Goal: Transaction & Acquisition: Purchase product/service

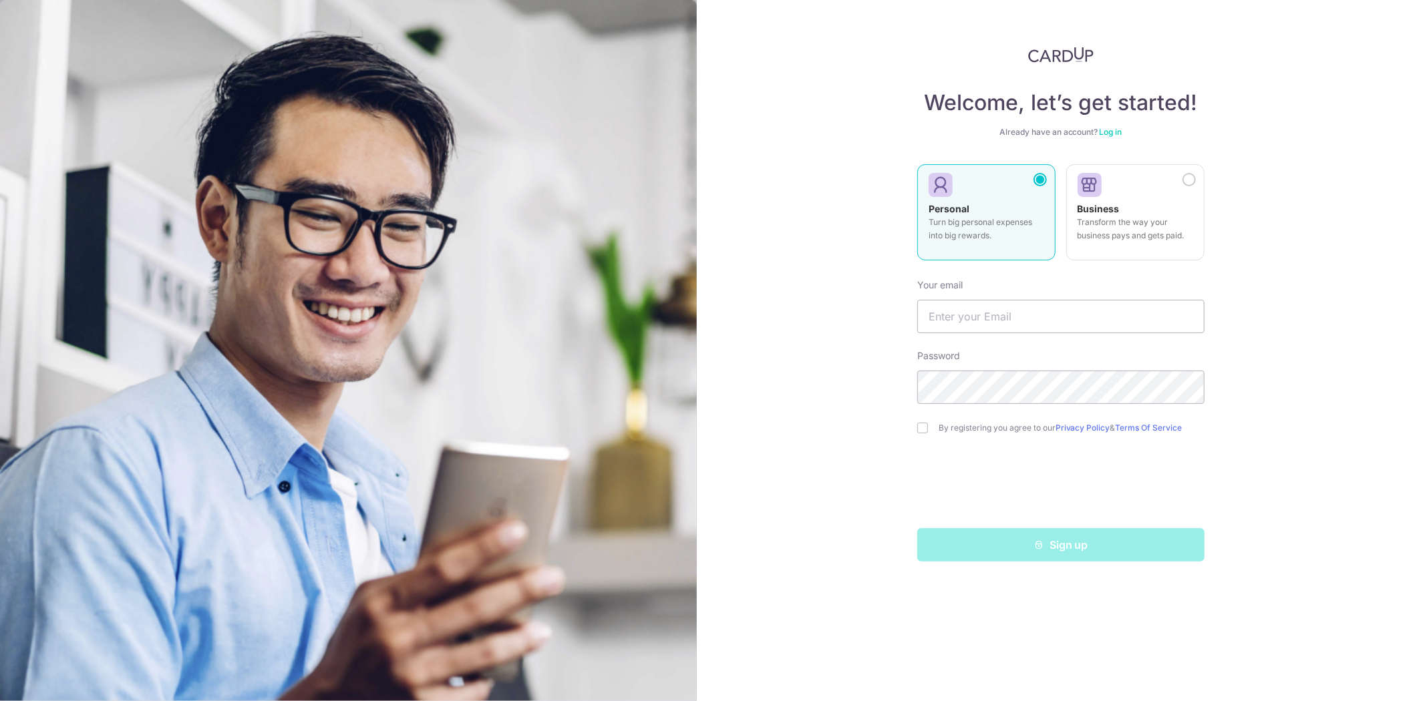
click at [1106, 135] on link "Log in" at bounding box center [1111, 132] width 23 height 10
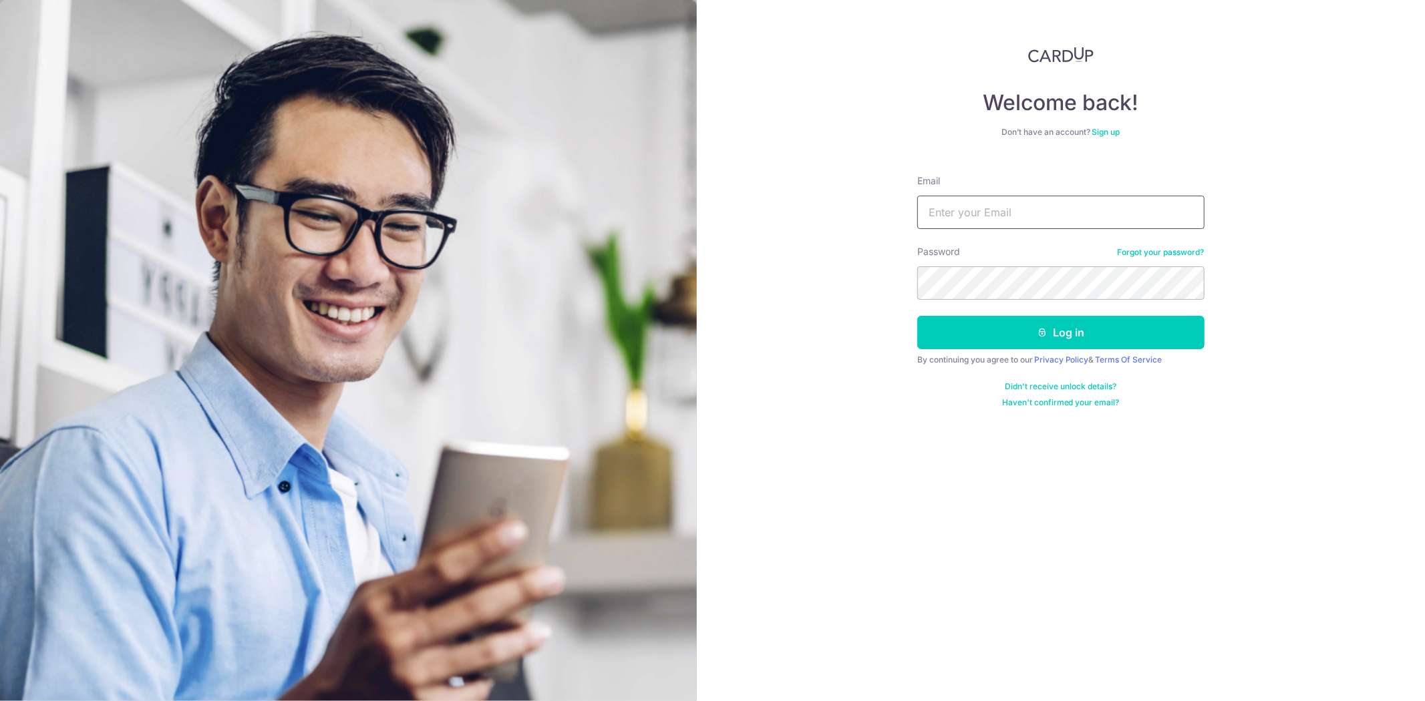
click at [1055, 204] on input "Email" at bounding box center [1060, 212] width 287 height 33
type input "[EMAIL_ADDRESS][DOMAIN_NAME]"
click at [1078, 333] on button "Log in" at bounding box center [1060, 332] width 287 height 33
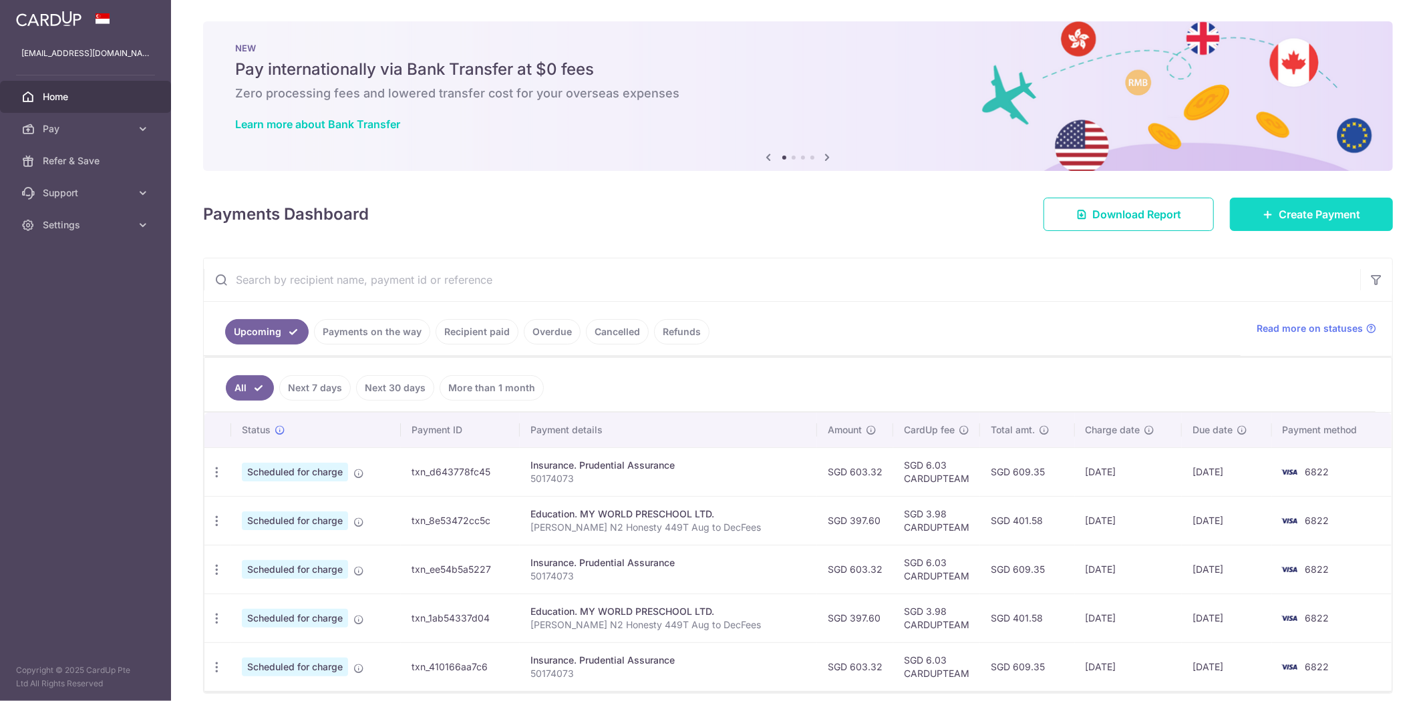
click at [1263, 210] on icon at bounding box center [1268, 214] width 11 height 11
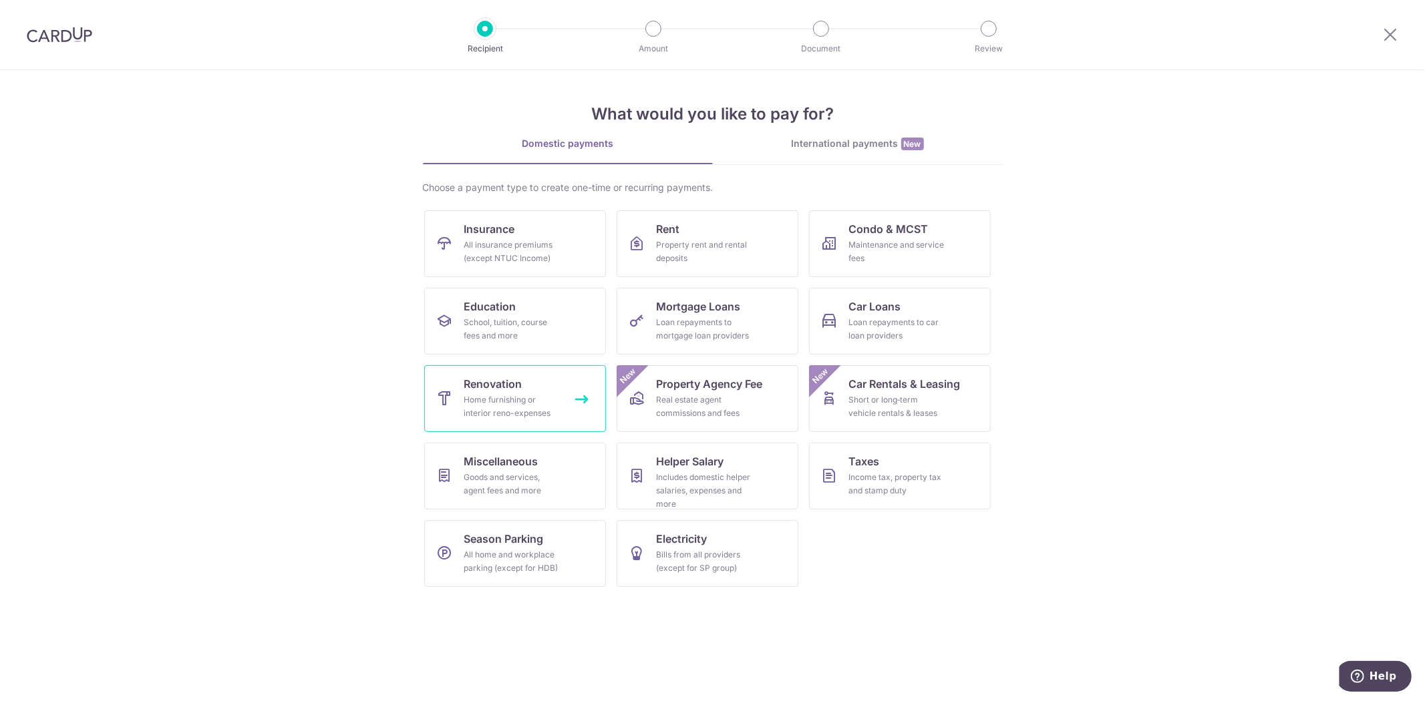
click at [518, 383] on span "Renovation" at bounding box center [493, 384] width 58 height 16
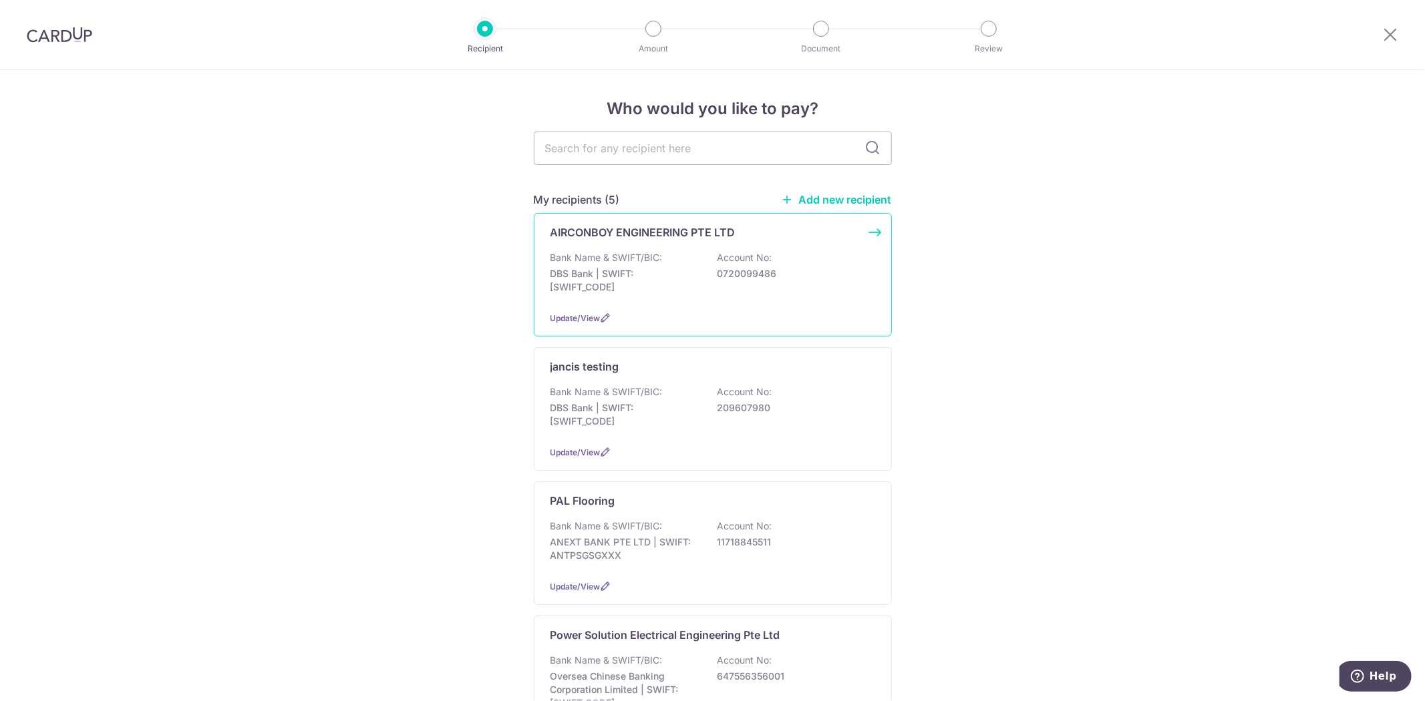
click at [680, 296] on div "Bank Name & SWIFT/BIC: DBS Bank | SWIFT: DBSSSGSGXXX Account No: 0720099486" at bounding box center [712, 275] width 325 height 49
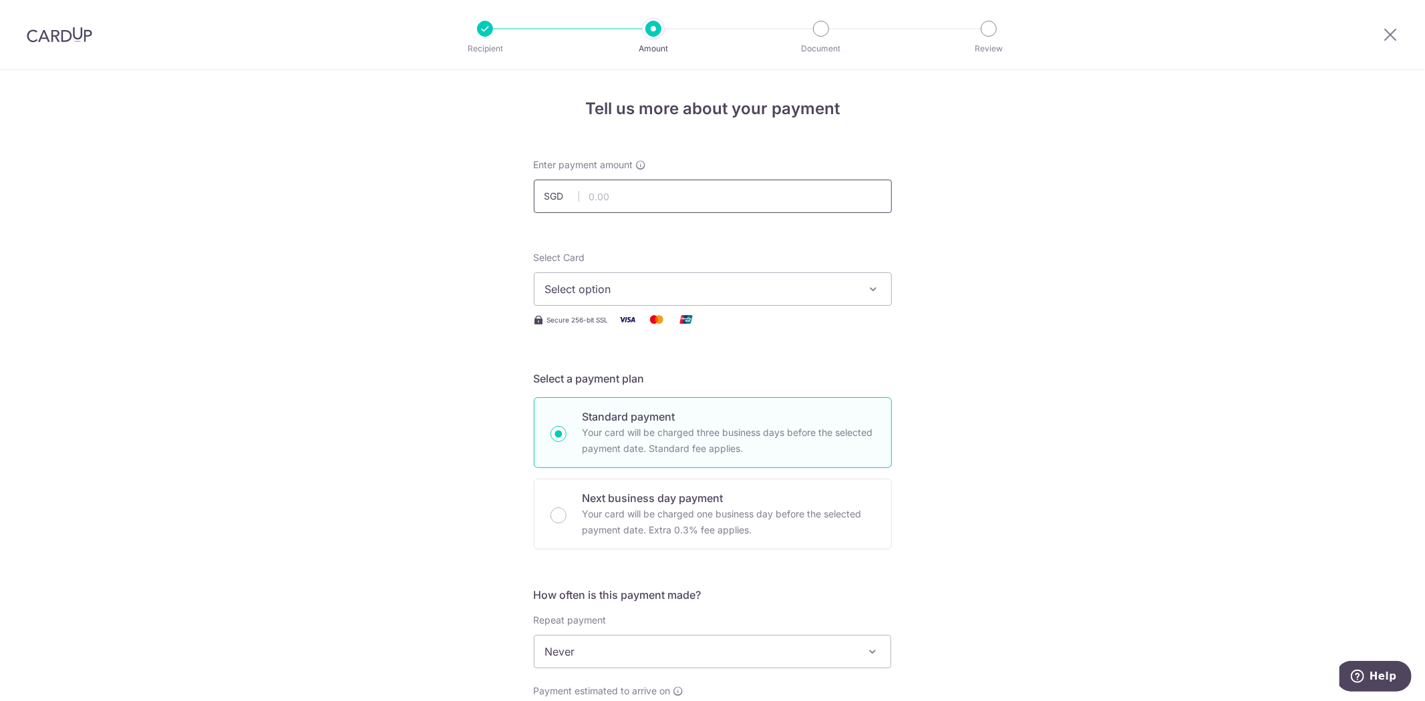
click at [635, 184] on input "text" at bounding box center [713, 196] width 358 height 33
type input "1,234.00"
click at [585, 295] on span "Select option" at bounding box center [700, 289] width 311 height 16
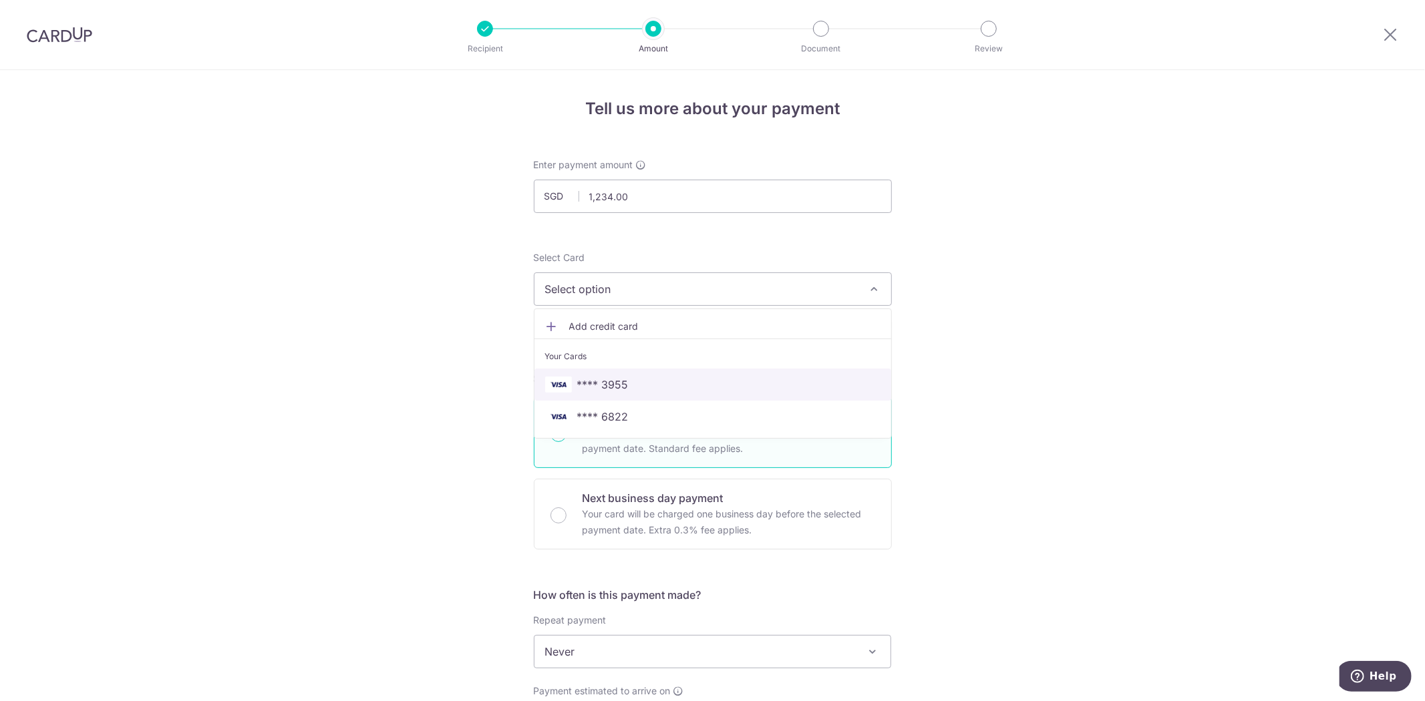
click at [596, 389] on span "**** 3955" at bounding box center [602, 385] width 51 height 16
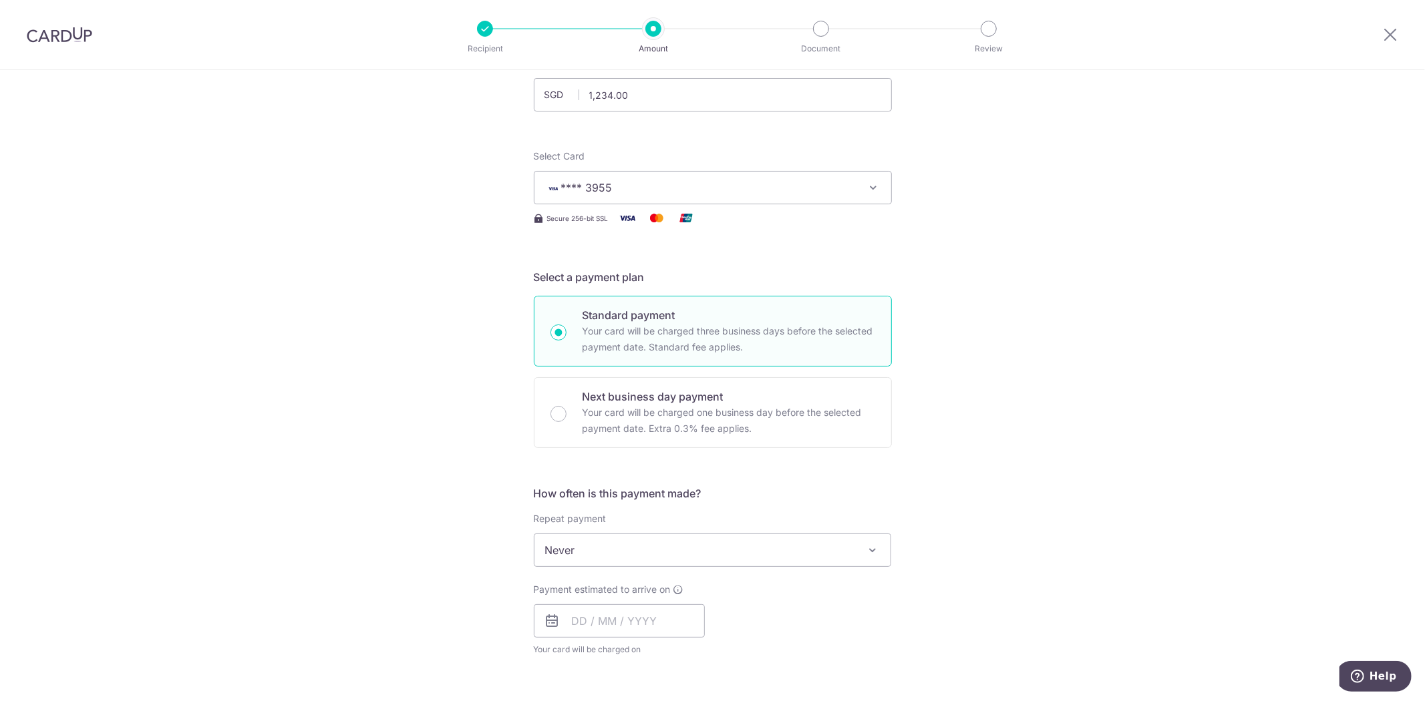
scroll to position [222, 0]
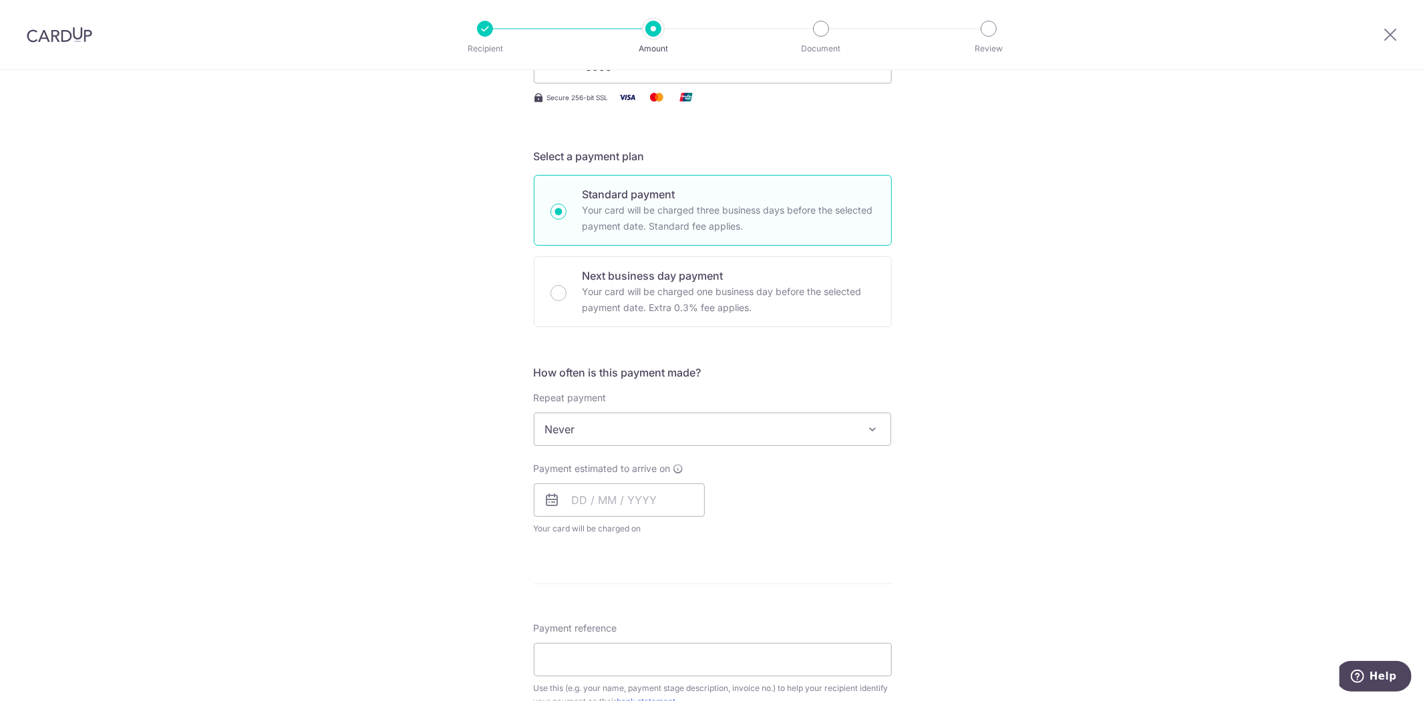
click at [595, 428] on span "Never" at bounding box center [712, 429] width 357 height 32
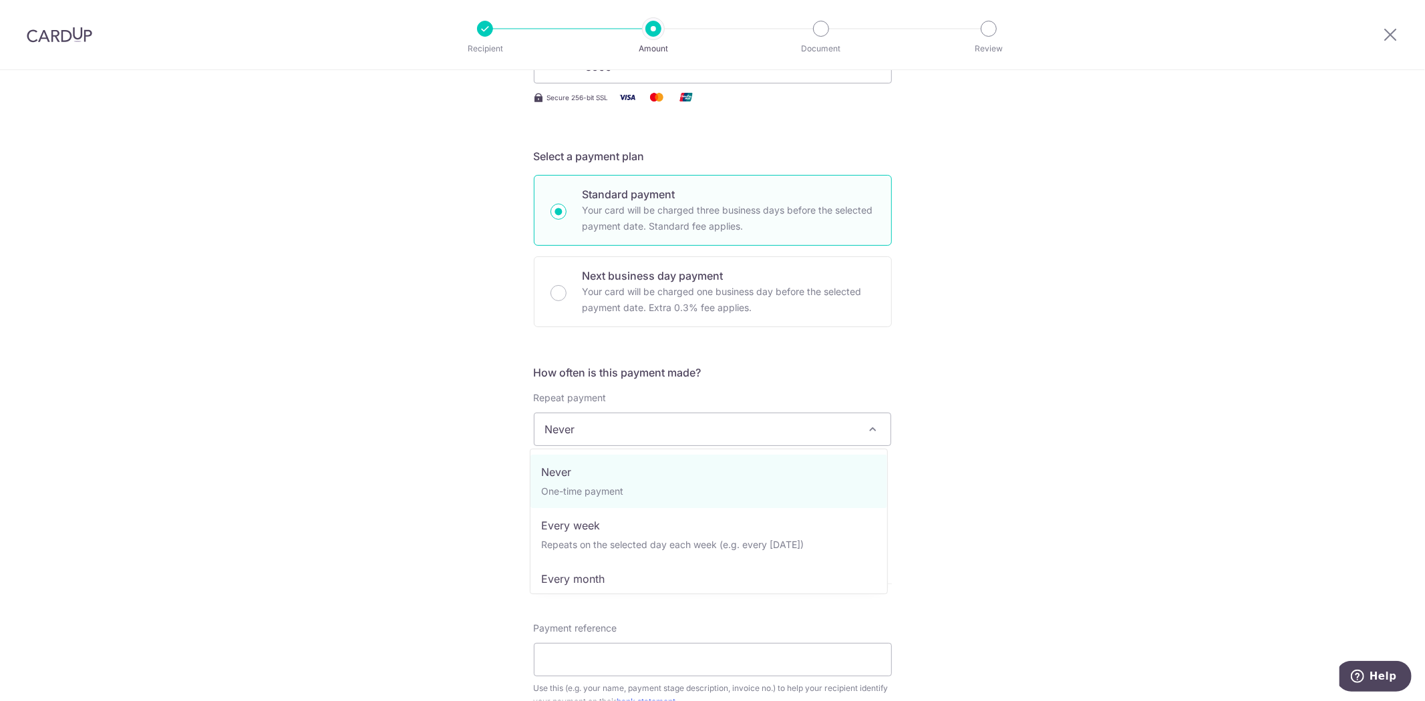
click at [595, 428] on span "Never" at bounding box center [712, 429] width 357 height 32
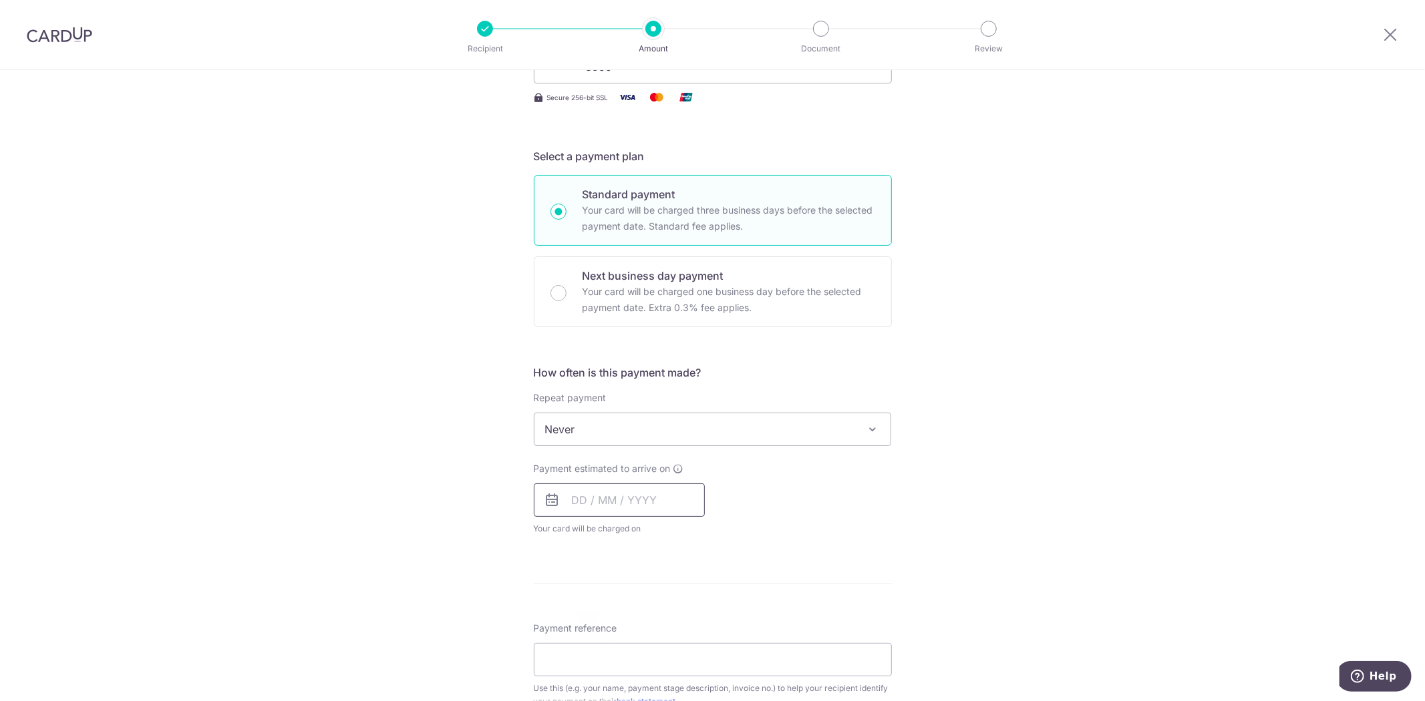
click at [565, 511] on input "text" at bounding box center [619, 500] width 171 height 33
click at [586, 624] on link "6" at bounding box center [587, 621] width 21 height 21
type input "06/10/2025"
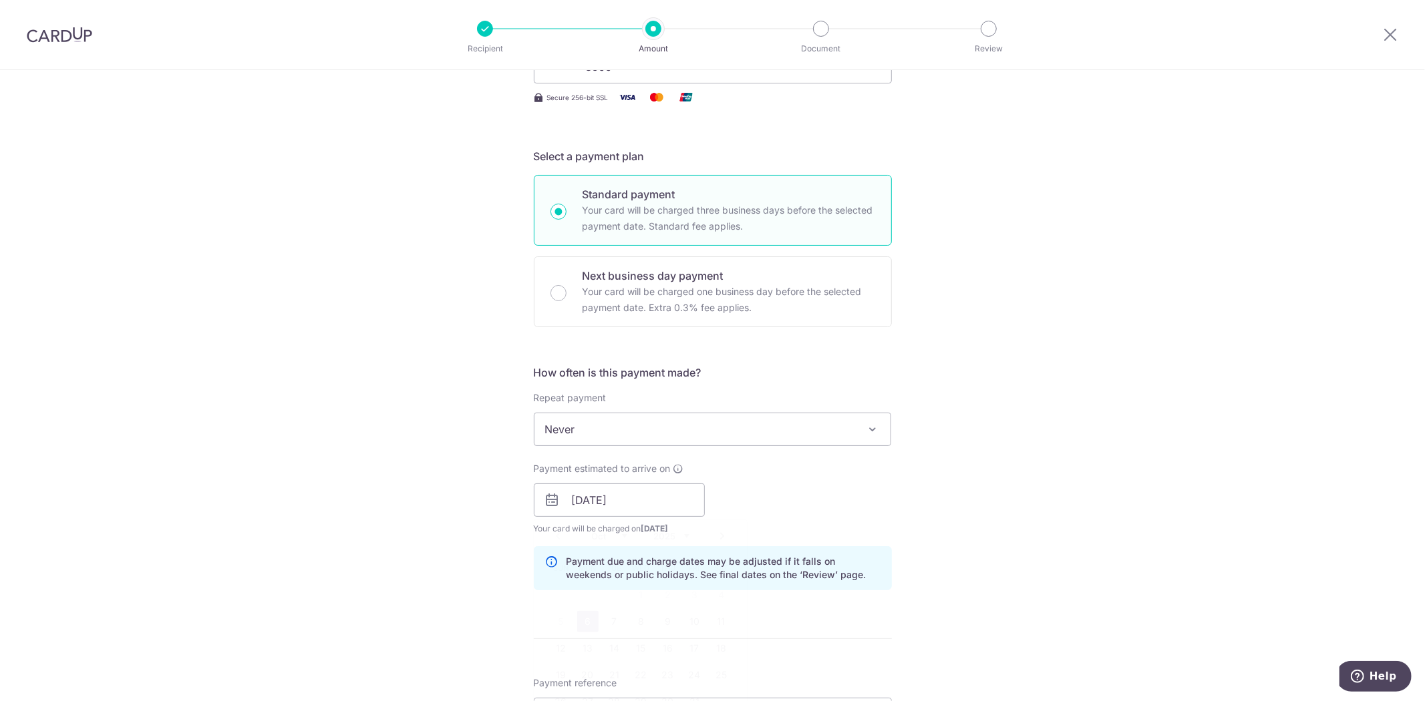
scroll to position [668, 0]
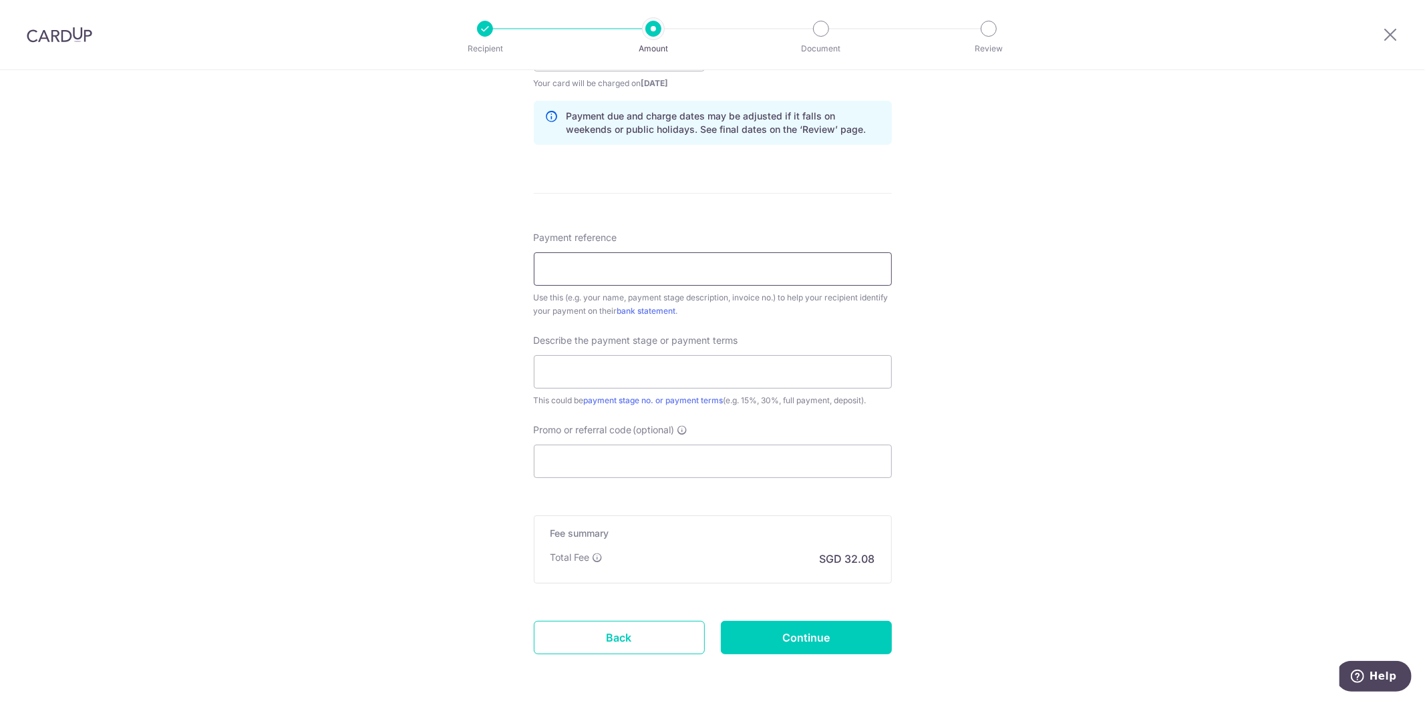
click at [556, 273] on input "Payment reference" at bounding box center [713, 269] width 358 height 33
type input "12345"
click at [571, 375] on input "text" at bounding box center [713, 371] width 358 height 33
type input "12355"
click at [583, 462] on input "Promo or referral code (optional)" at bounding box center [713, 461] width 358 height 33
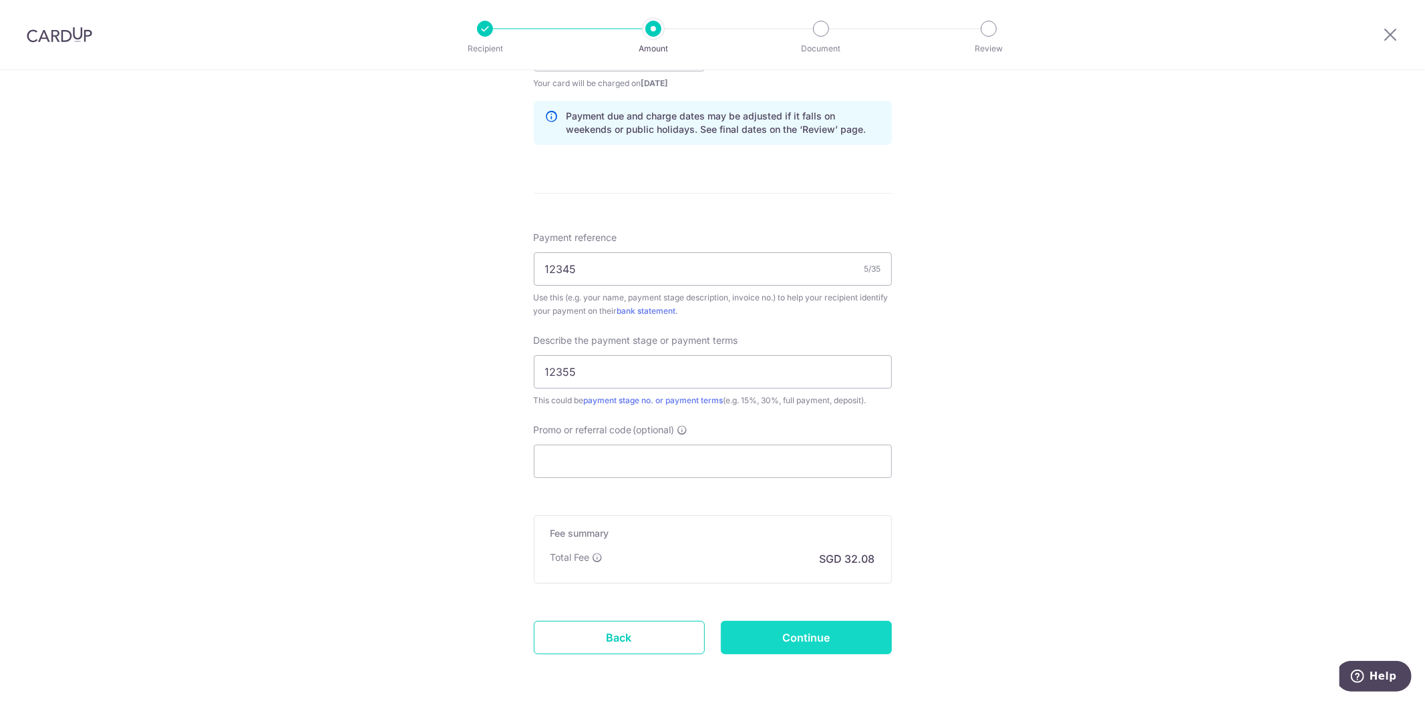
click at [777, 631] on input "Continue" at bounding box center [806, 637] width 171 height 33
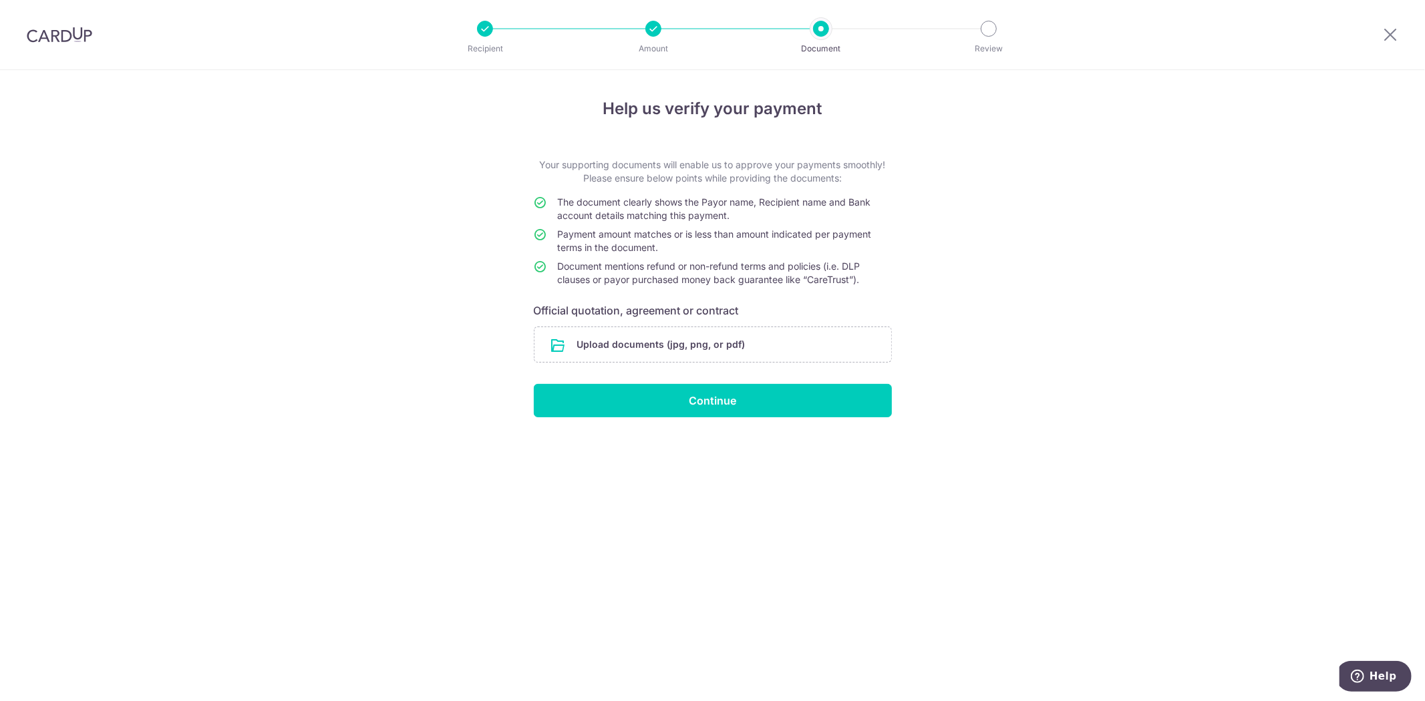
drag, startPoint x: 585, startPoint y: 222, endPoint x: 574, endPoint y: 264, distance: 43.3
click at [600, 222] on td "The document clearly shows the Payor name, Recipient name and Bank account deta…" at bounding box center [725, 212] width 334 height 32
click at [591, 267] on span "Document mentions refund or non-refund terms and policies (i.e. DLP clauses or …" at bounding box center [709, 273] width 303 height 25
click at [617, 277] on span "Document mentions refund or non-refund terms and policies (i.e. DLP clauses or …" at bounding box center [709, 273] width 303 height 25
click at [623, 276] on span "Document mentions refund or non-refund terms and policies (i.e. DLP clauses or …" at bounding box center [709, 273] width 303 height 25
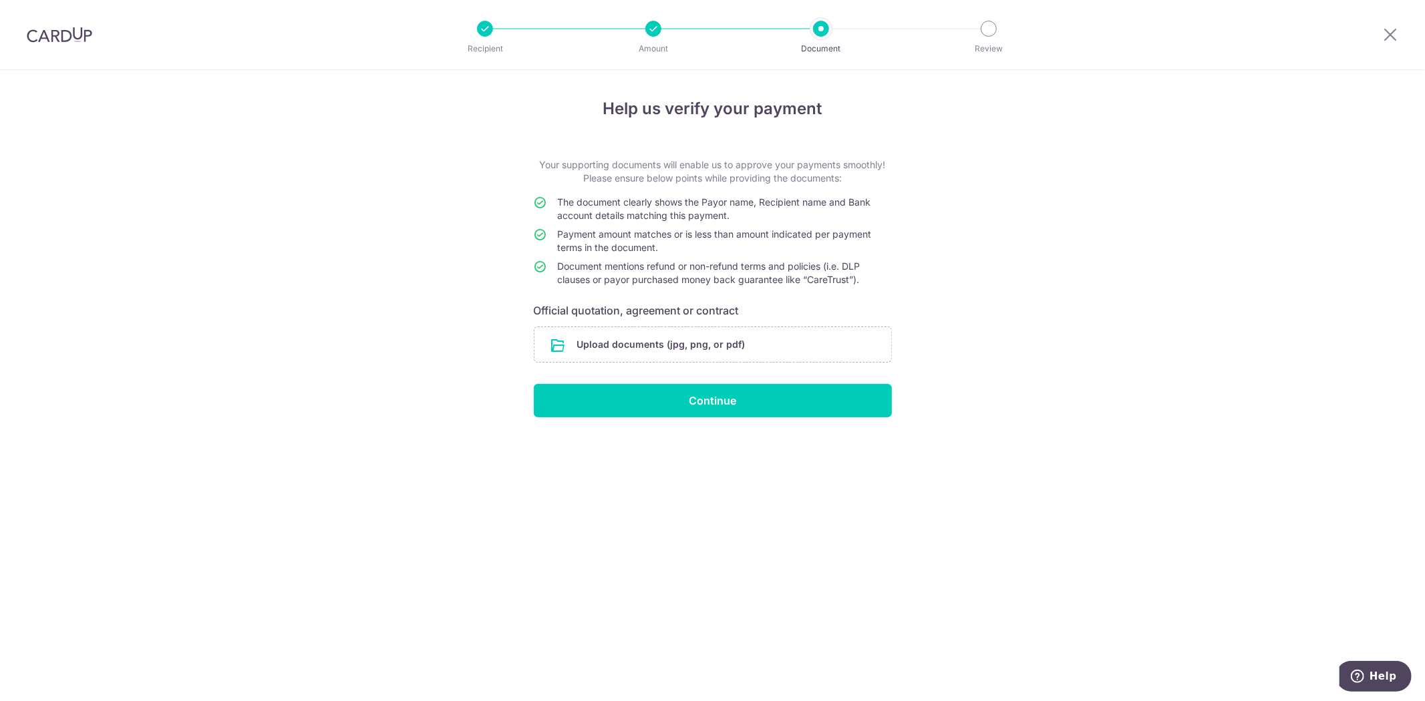
click at [929, 296] on div "Help us verify your payment Your supporting documents will enable us to approve…" at bounding box center [712, 385] width 1425 height 631
drag, startPoint x: 1383, startPoint y: 35, endPoint x: 779, endPoint y: 98, distance: 607.9
click at [1383, 35] on icon at bounding box center [1390, 34] width 16 height 17
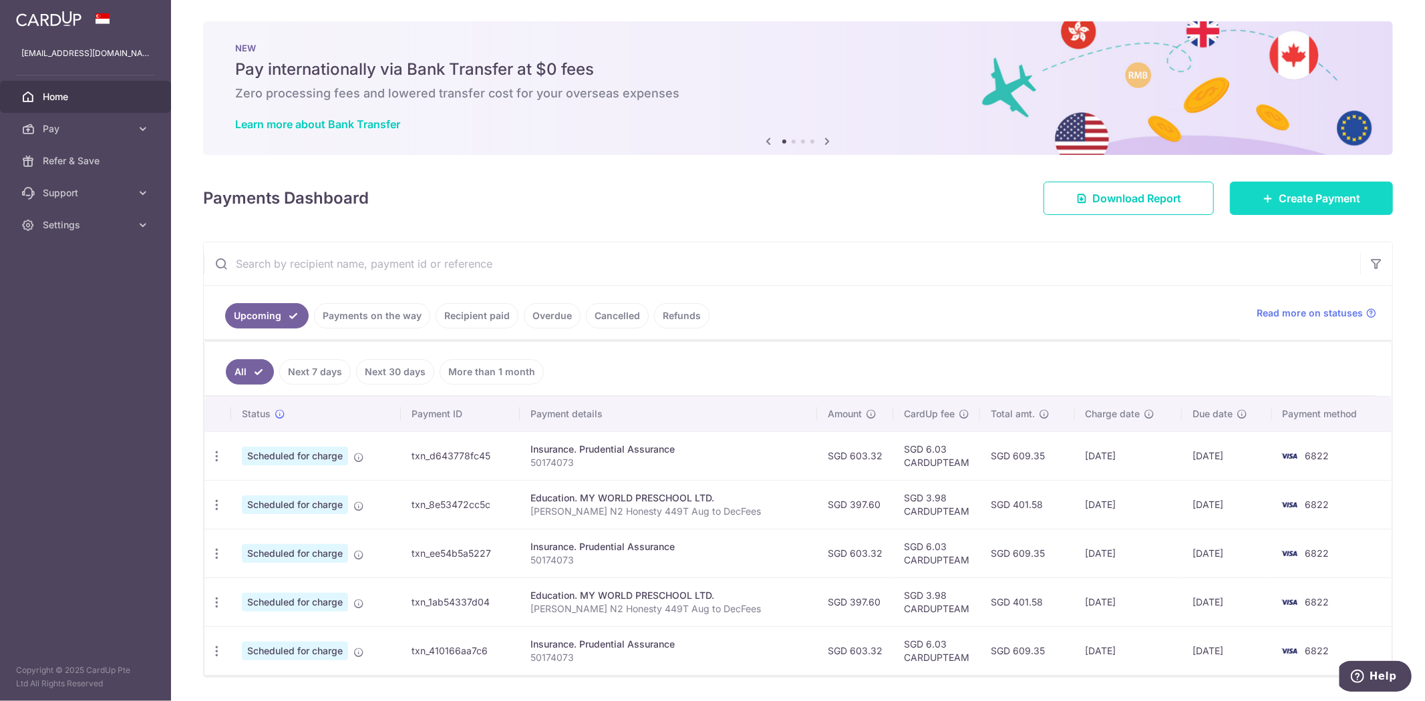
click at [1305, 190] on span "Create Payment" at bounding box center [1319, 198] width 81 height 16
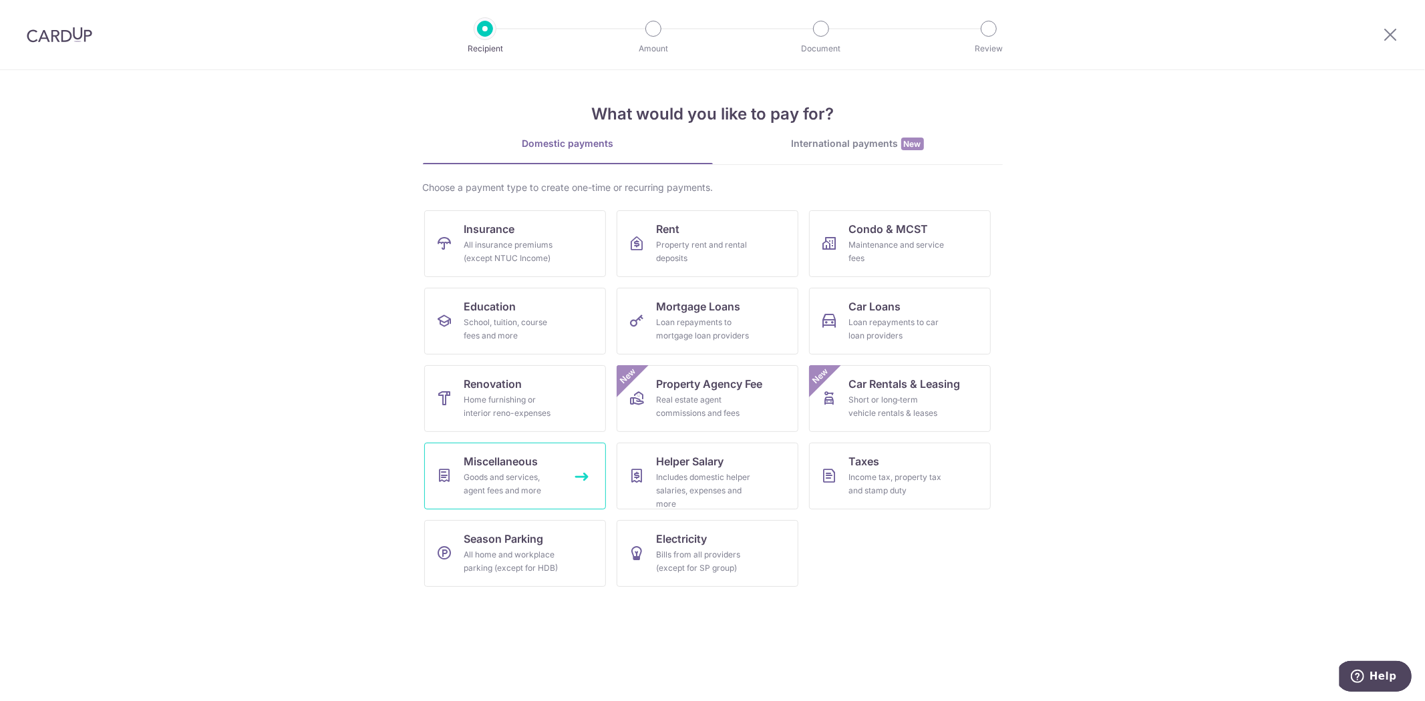
click at [502, 490] on div "Goods and services, agent fees and more" at bounding box center [512, 484] width 96 height 27
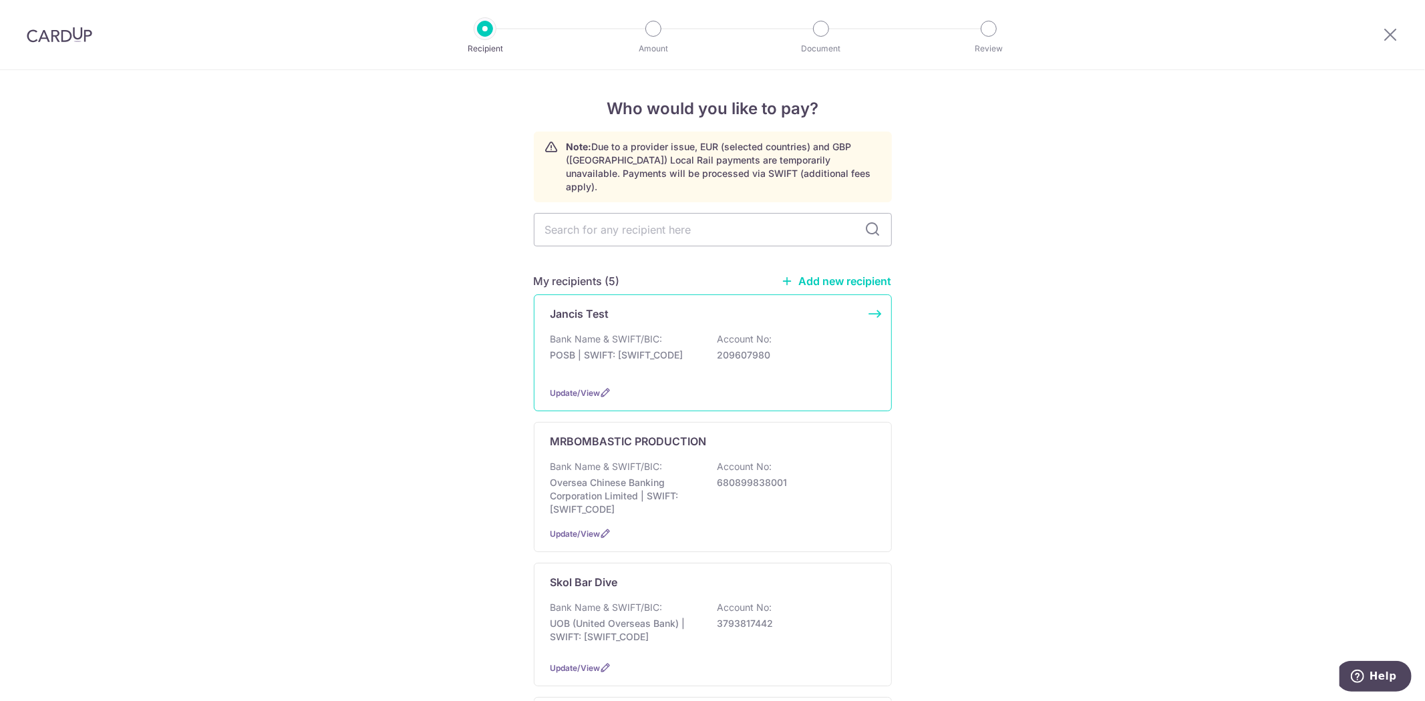
click at [655, 365] on div "Jancis Test Bank Name & SWIFT/BIC: POSB | SWIFT: [SWIFT_CODE] Account No: 20960…" at bounding box center [713, 353] width 358 height 117
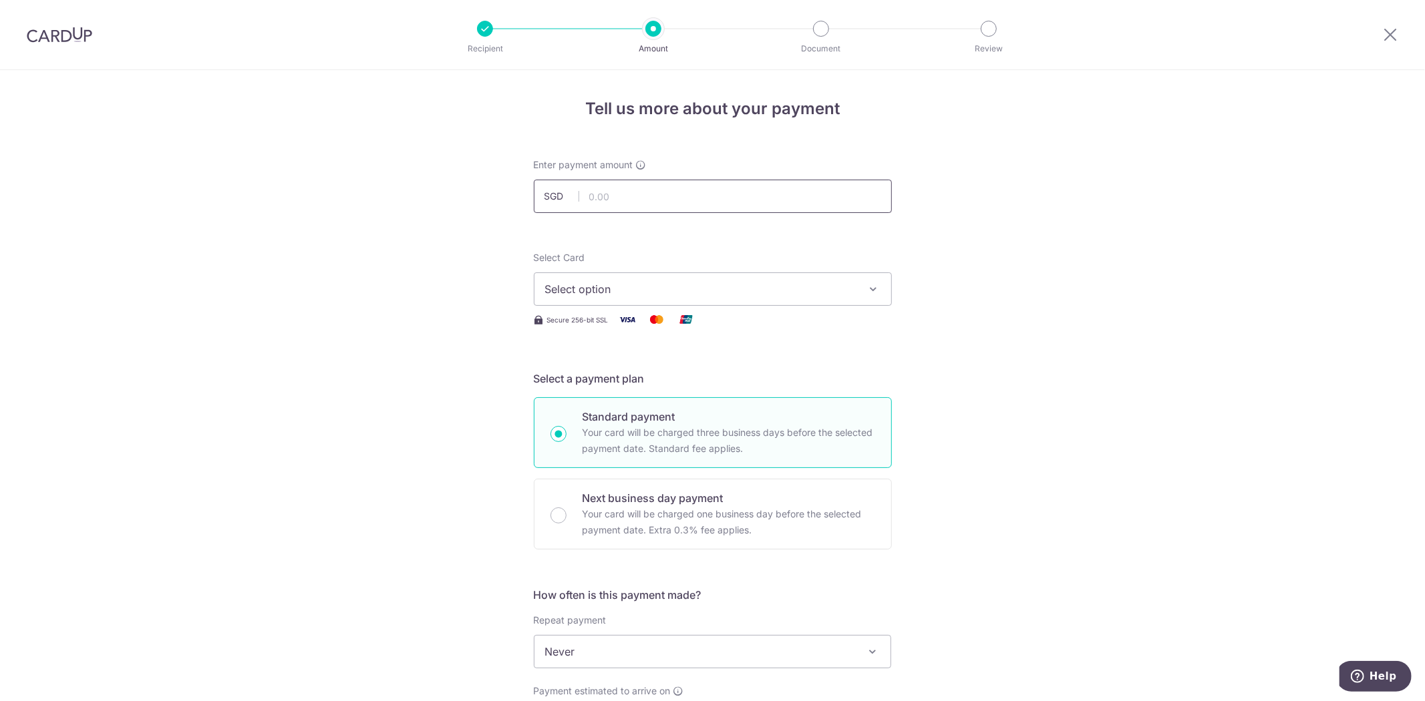
click at [629, 210] on input "text" at bounding box center [713, 196] width 358 height 33
click at [565, 287] on span "Select option" at bounding box center [700, 289] width 311 height 16
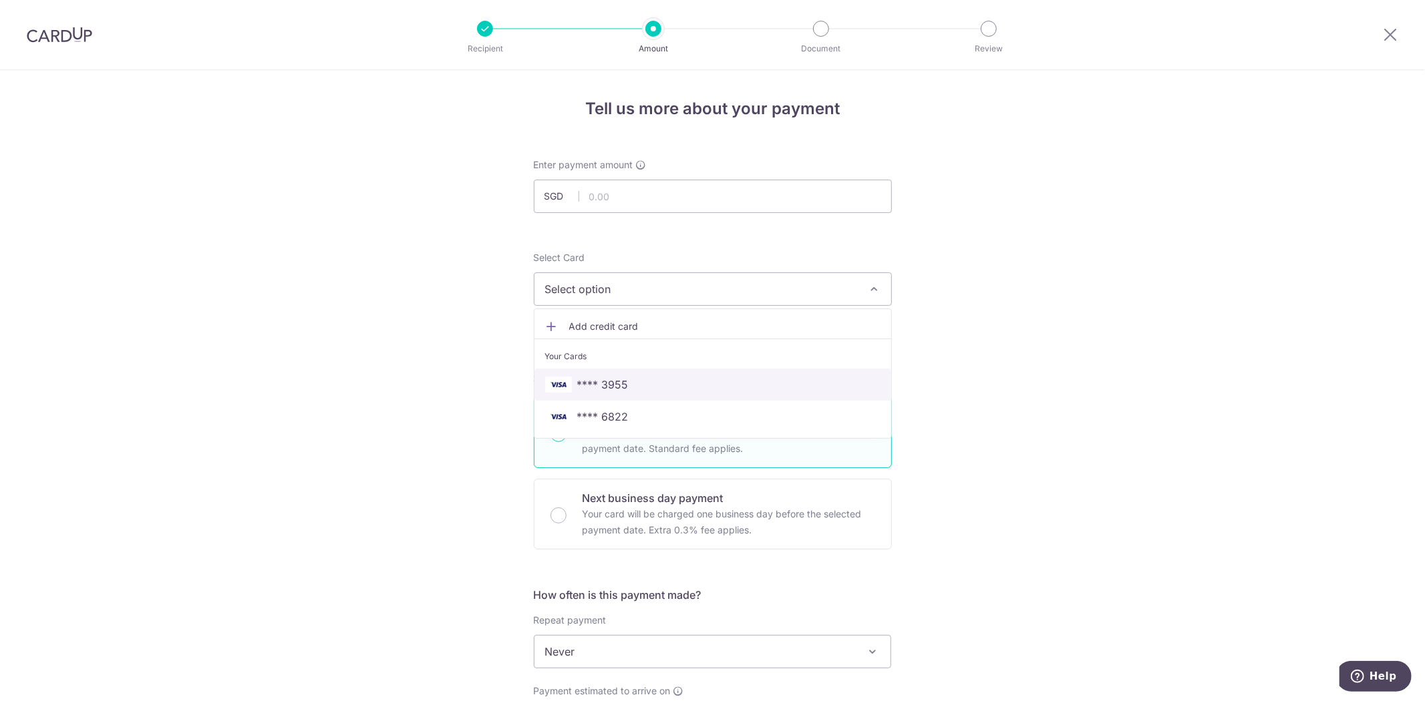
click at [578, 369] on link "**** 3955" at bounding box center [712, 385] width 357 height 32
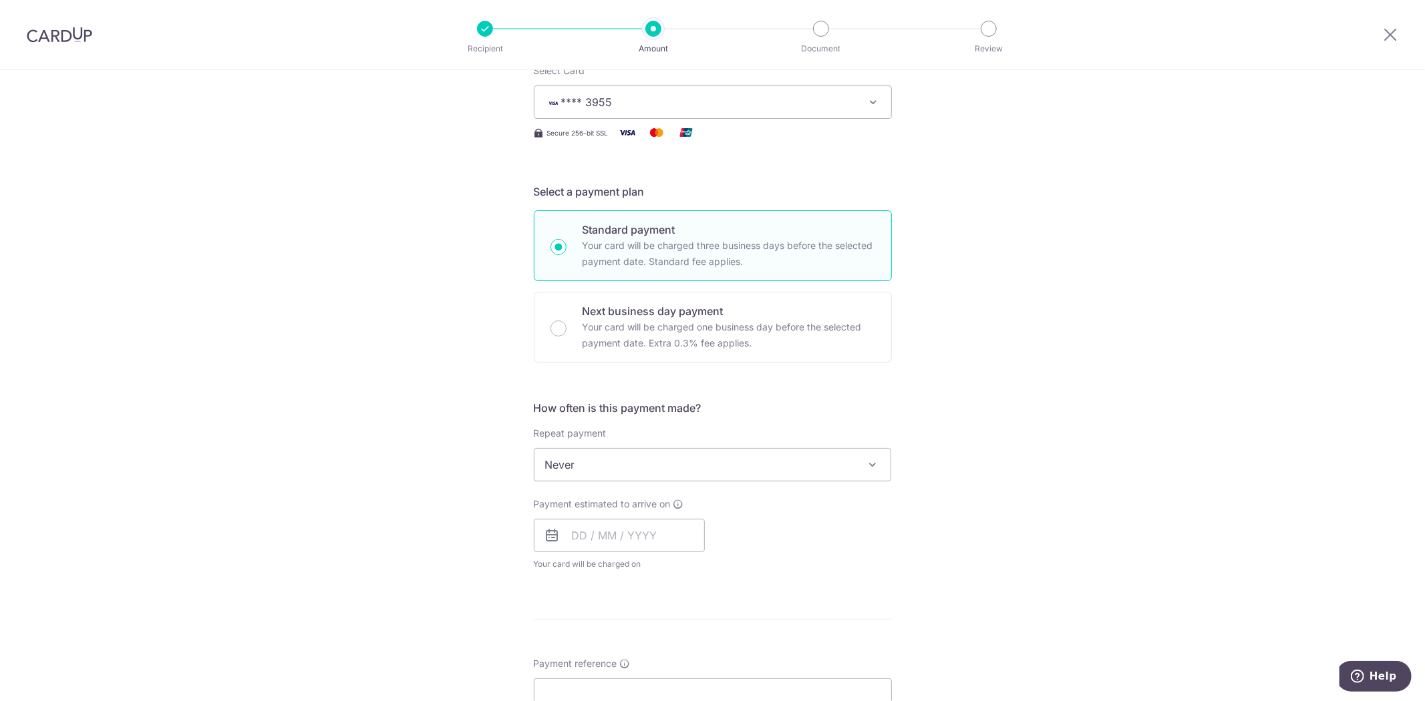
scroll to position [297, 0]
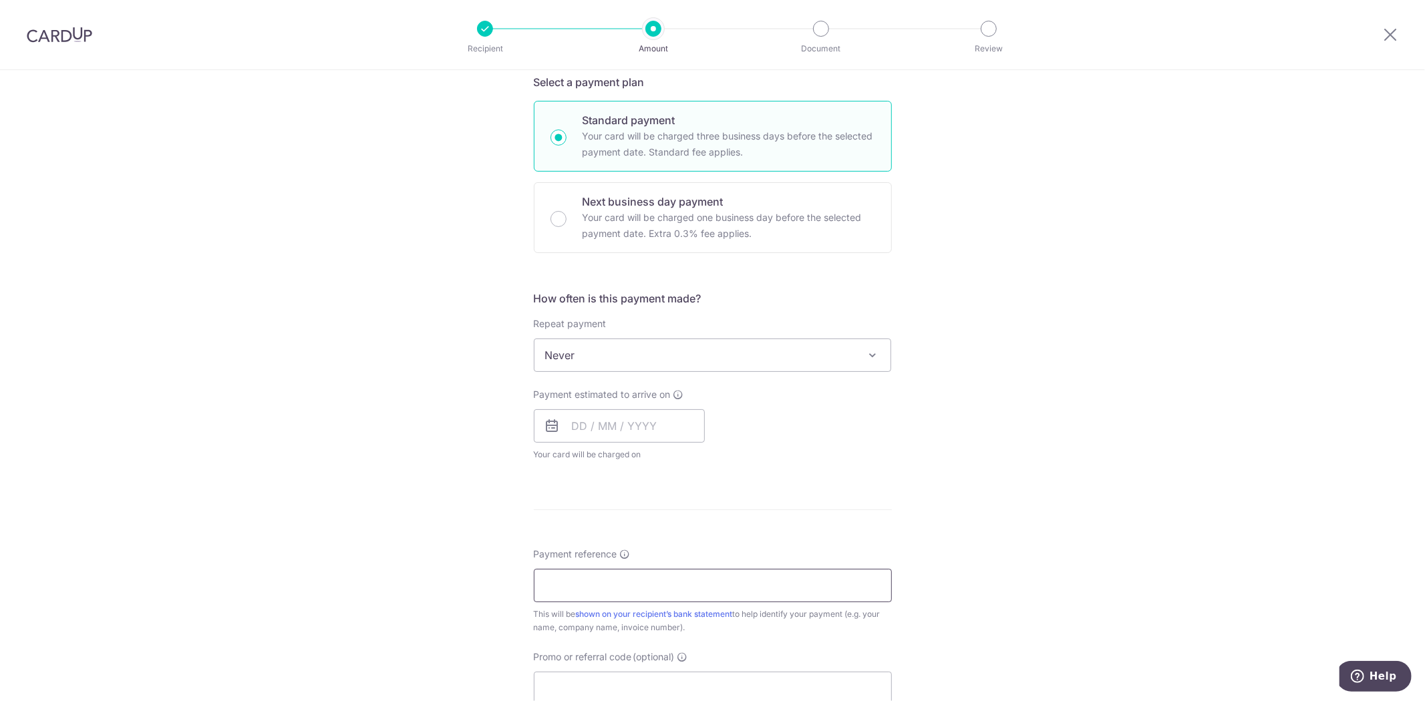
click at [606, 579] on input "Payment reference" at bounding box center [713, 585] width 358 height 33
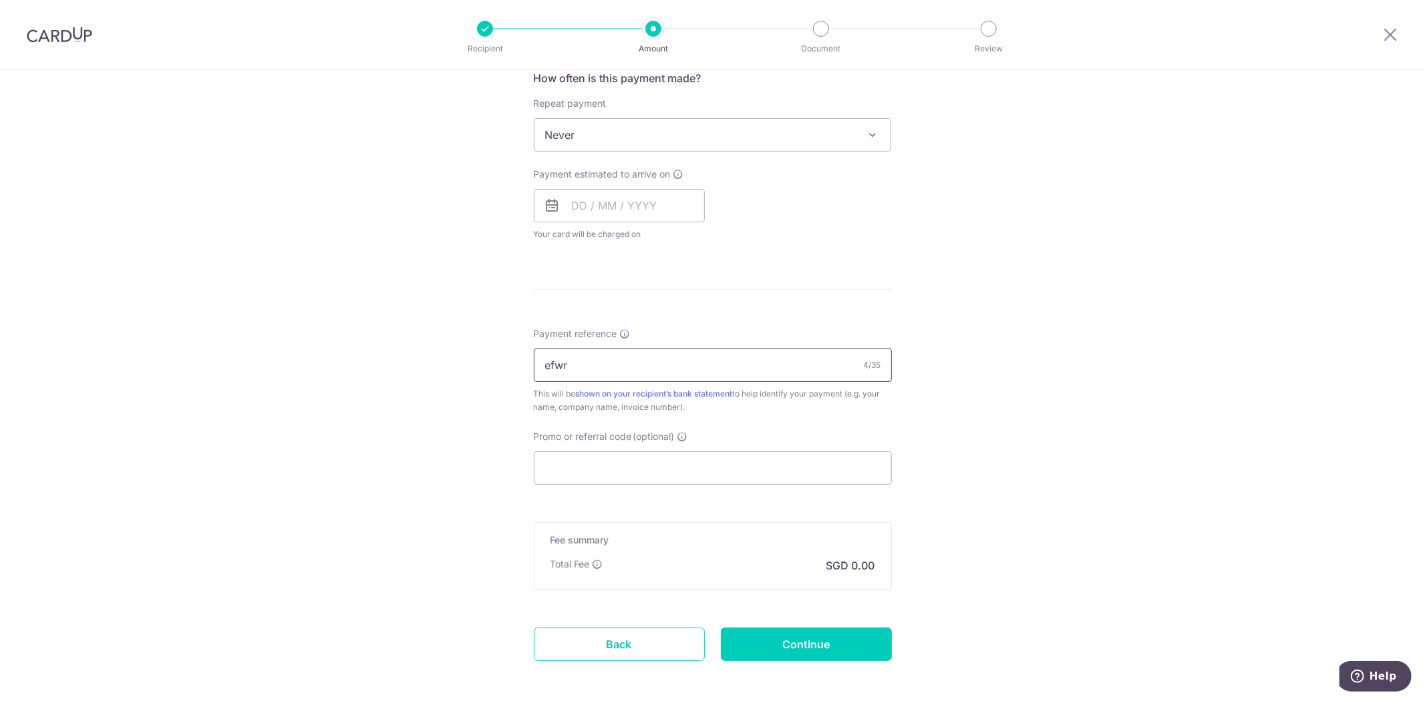
scroll to position [577, 0]
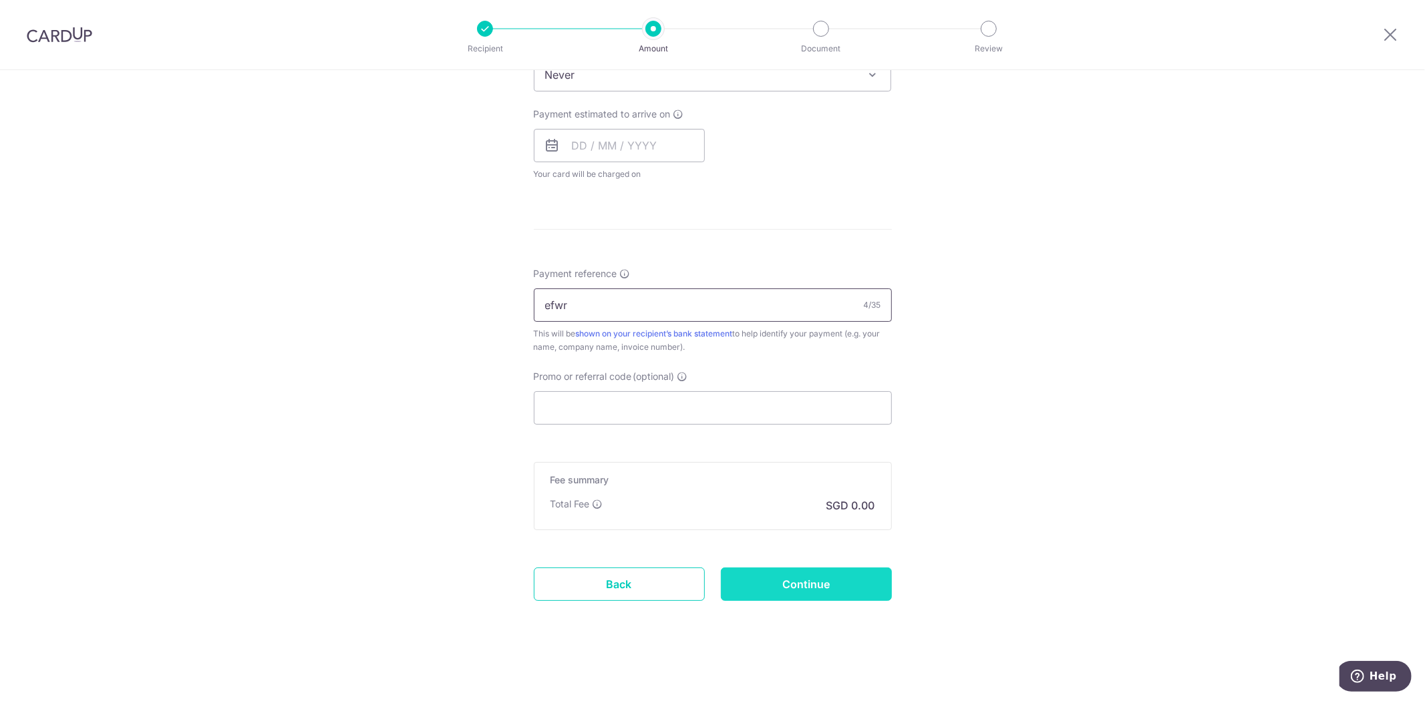
type input "efwr"
click at [762, 581] on input "Continue" at bounding box center [806, 584] width 171 height 33
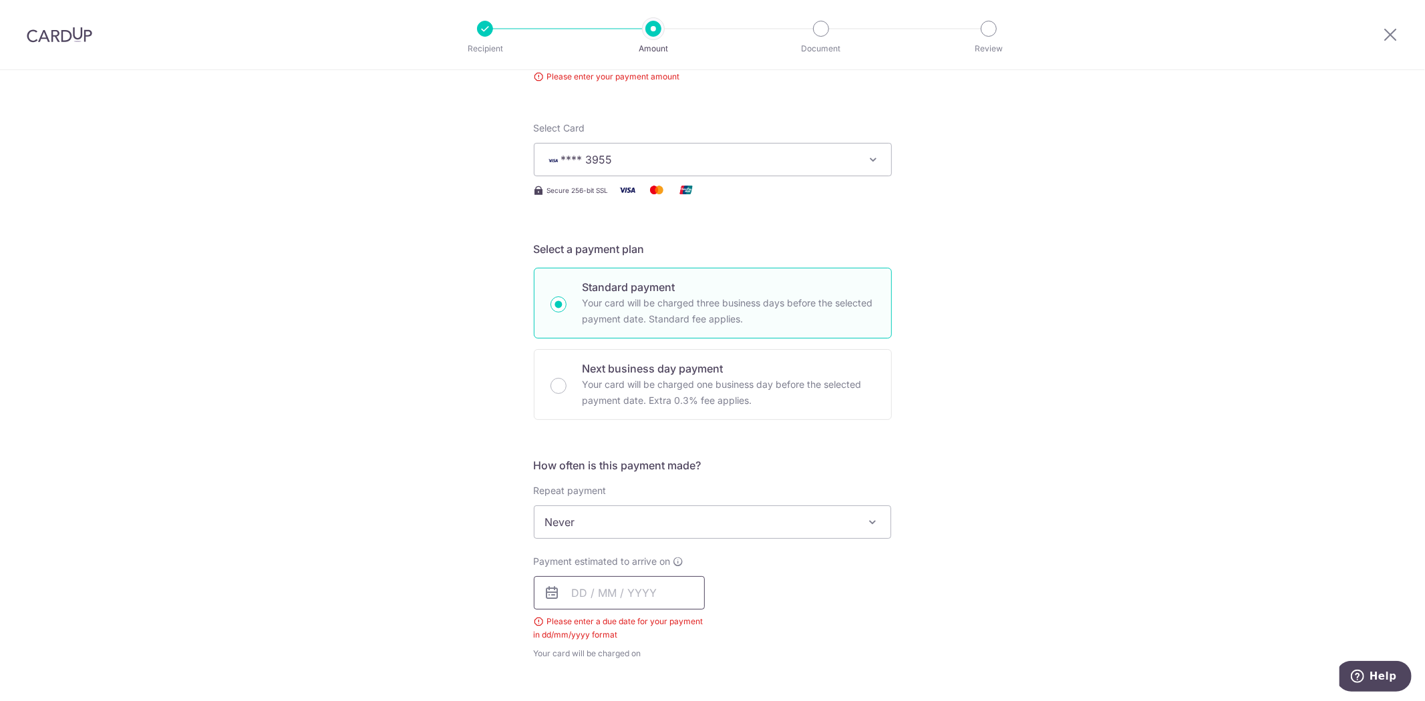
click at [591, 578] on input "text" at bounding box center [619, 592] width 171 height 33
click at [595, 590] on input "text" at bounding box center [619, 592] width 171 height 33
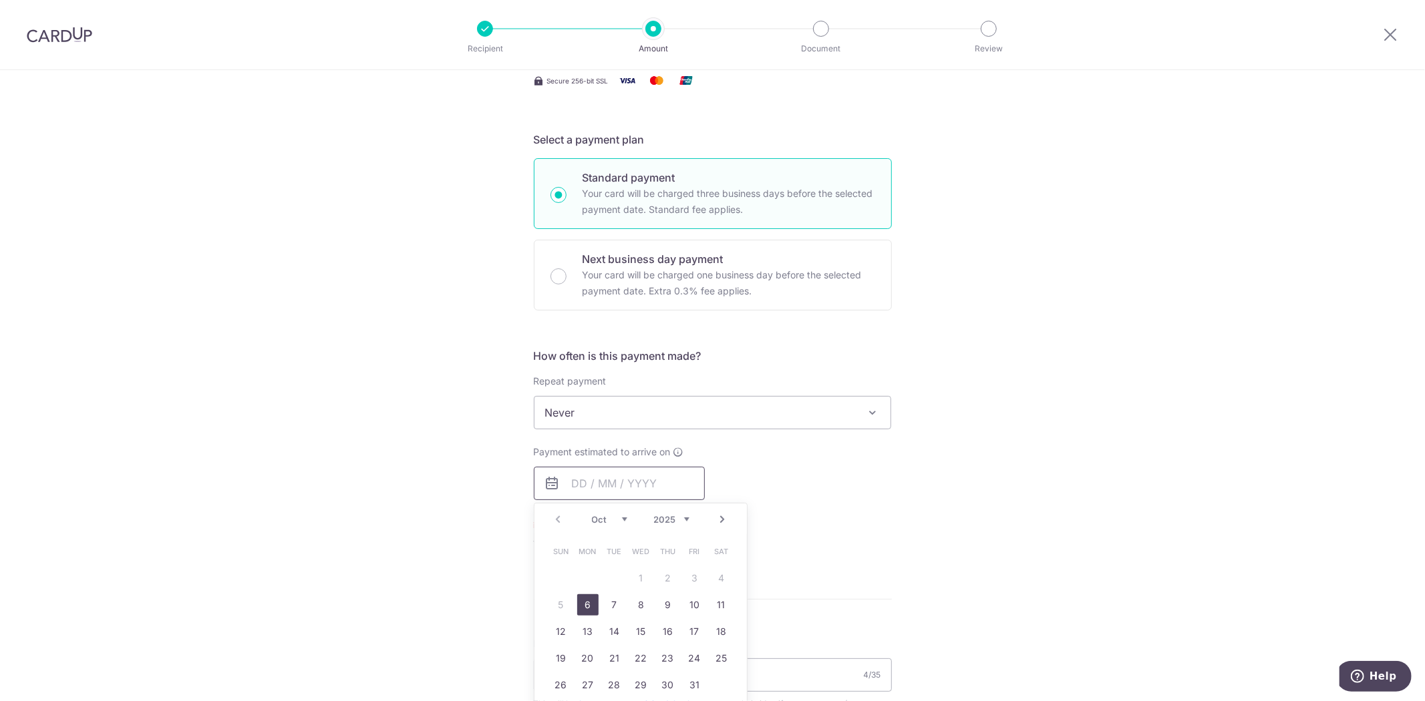
scroll to position [371, 0]
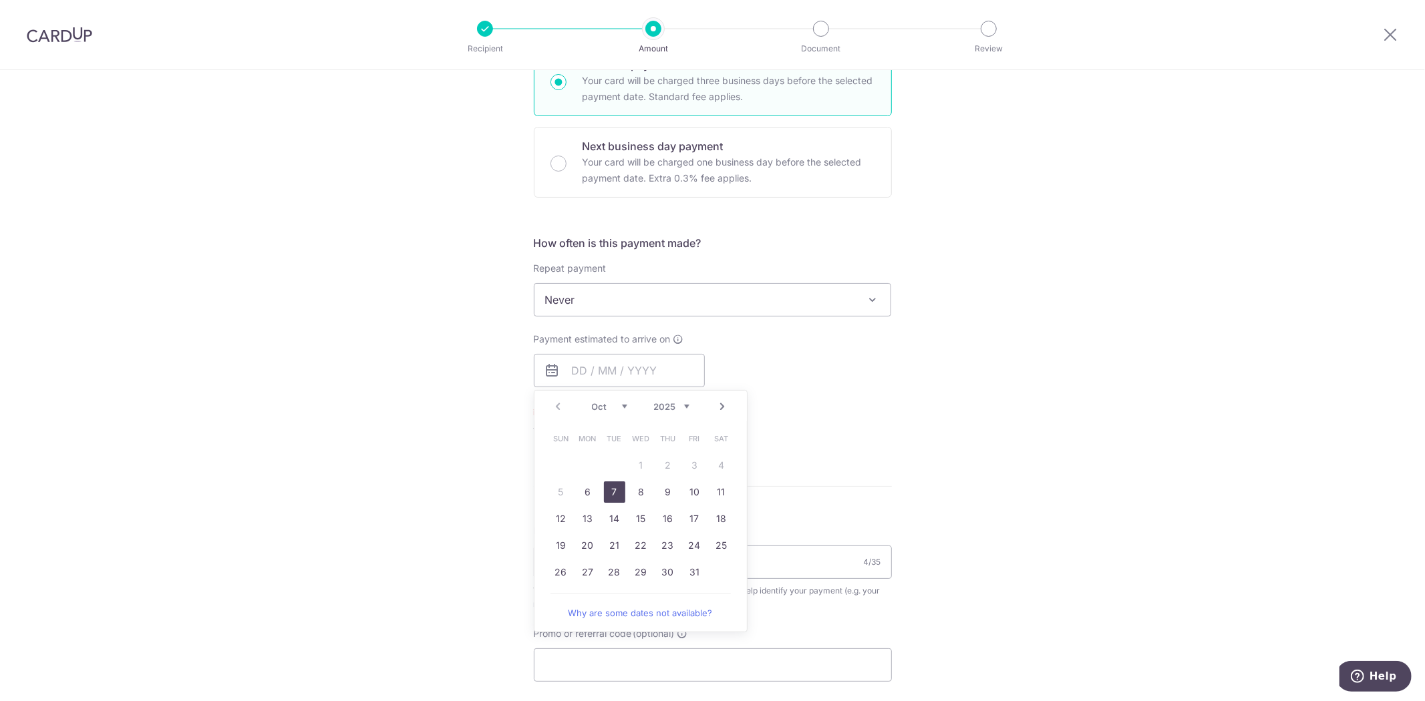
click at [606, 488] on link "7" at bounding box center [614, 492] width 21 height 21
type input "[DATE]"
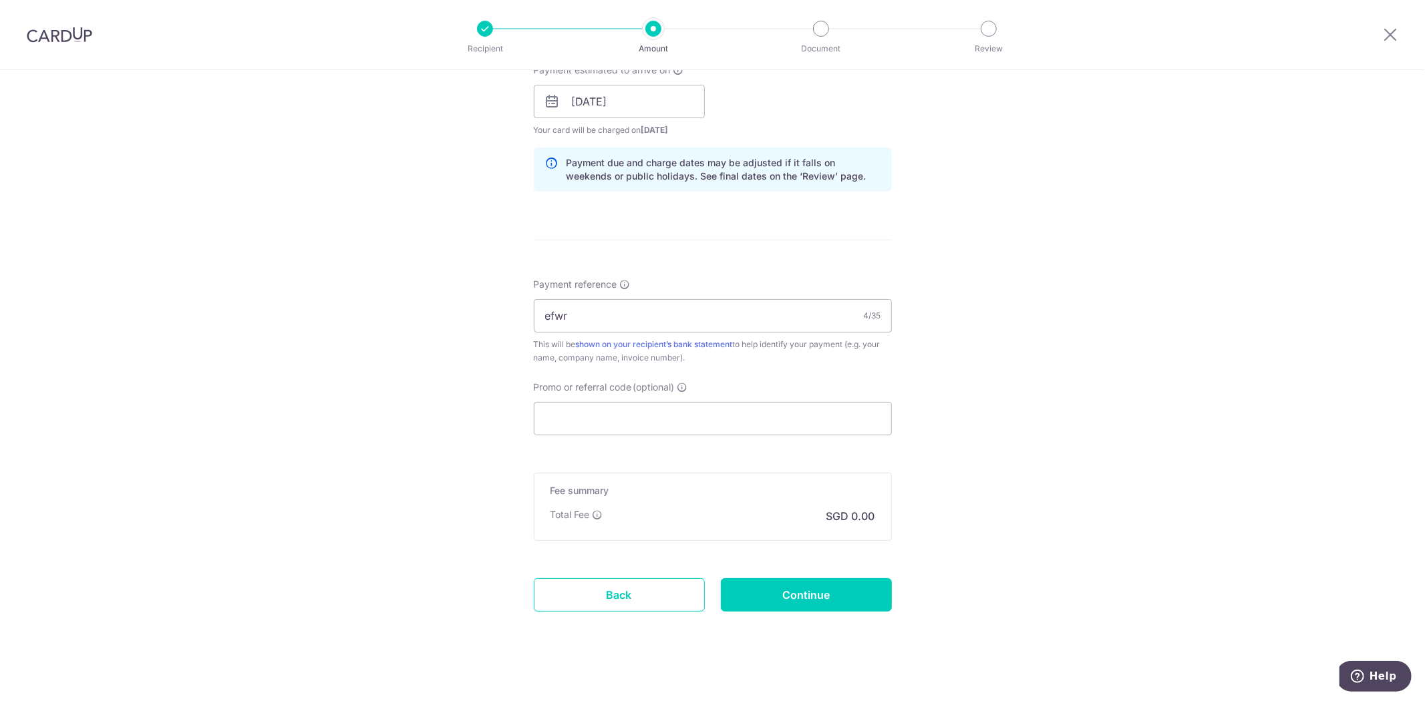
scroll to position [651, 0]
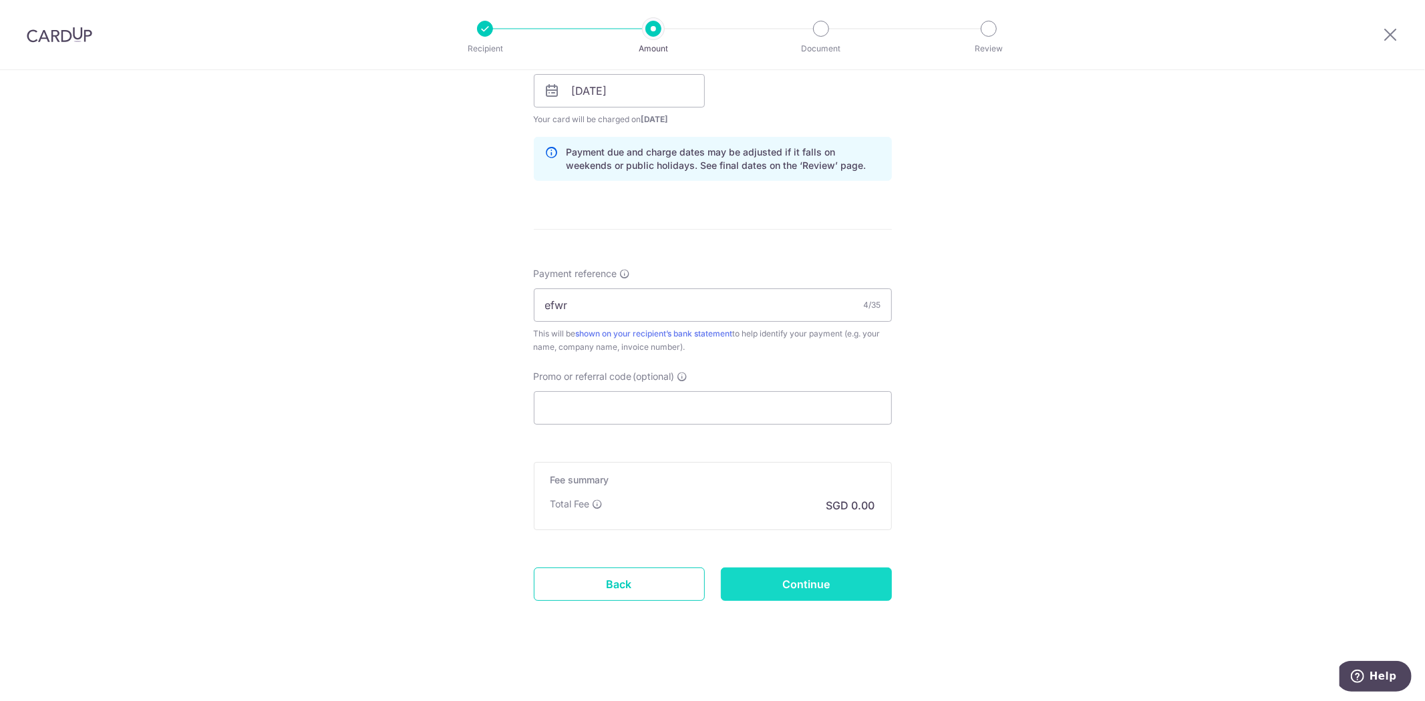
click at [783, 591] on input "Continue" at bounding box center [806, 584] width 171 height 33
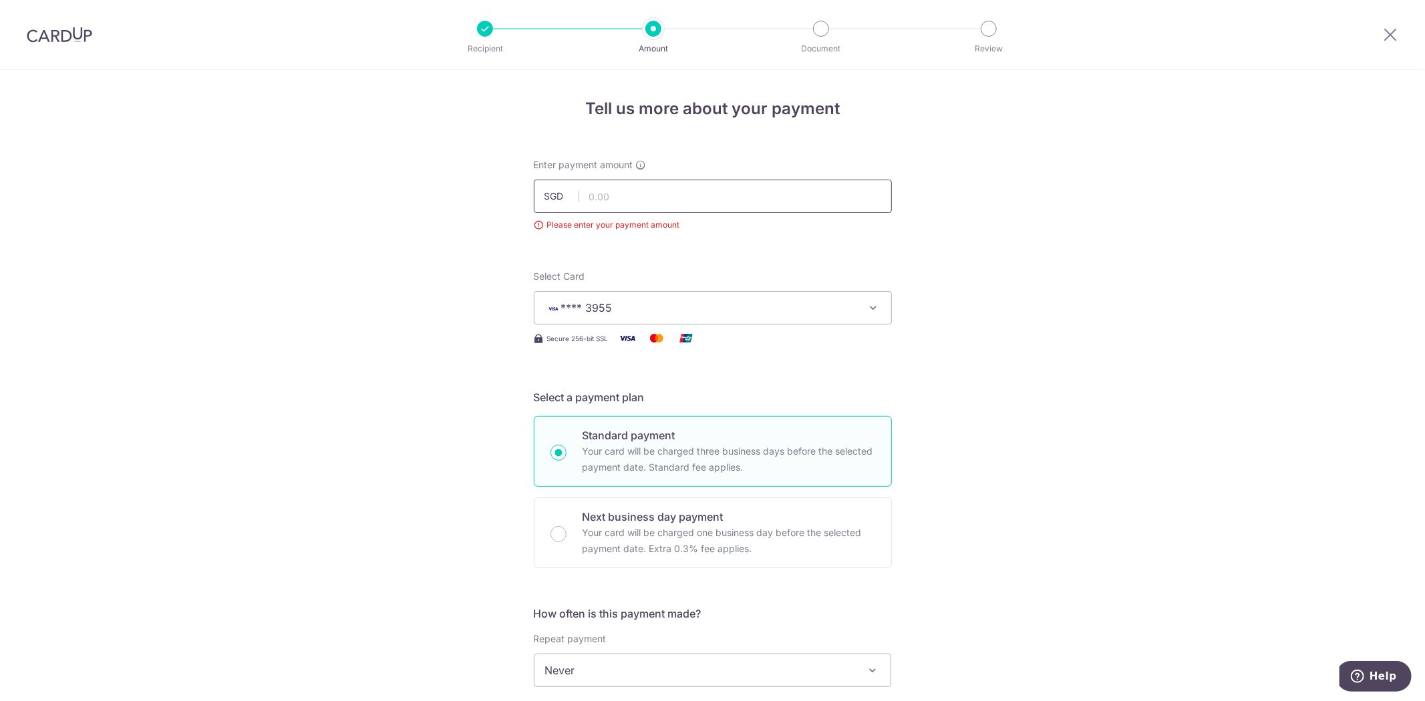
click at [646, 202] on input "text" at bounding box center [713, 196] width 358 height 33
click at [969, 312] on div "Tell us more about your payment Enter payment amount SGD 1235 Please enter your…" at bounding box center [712, 711] width 1425 height 1282
type input "1,235.00"
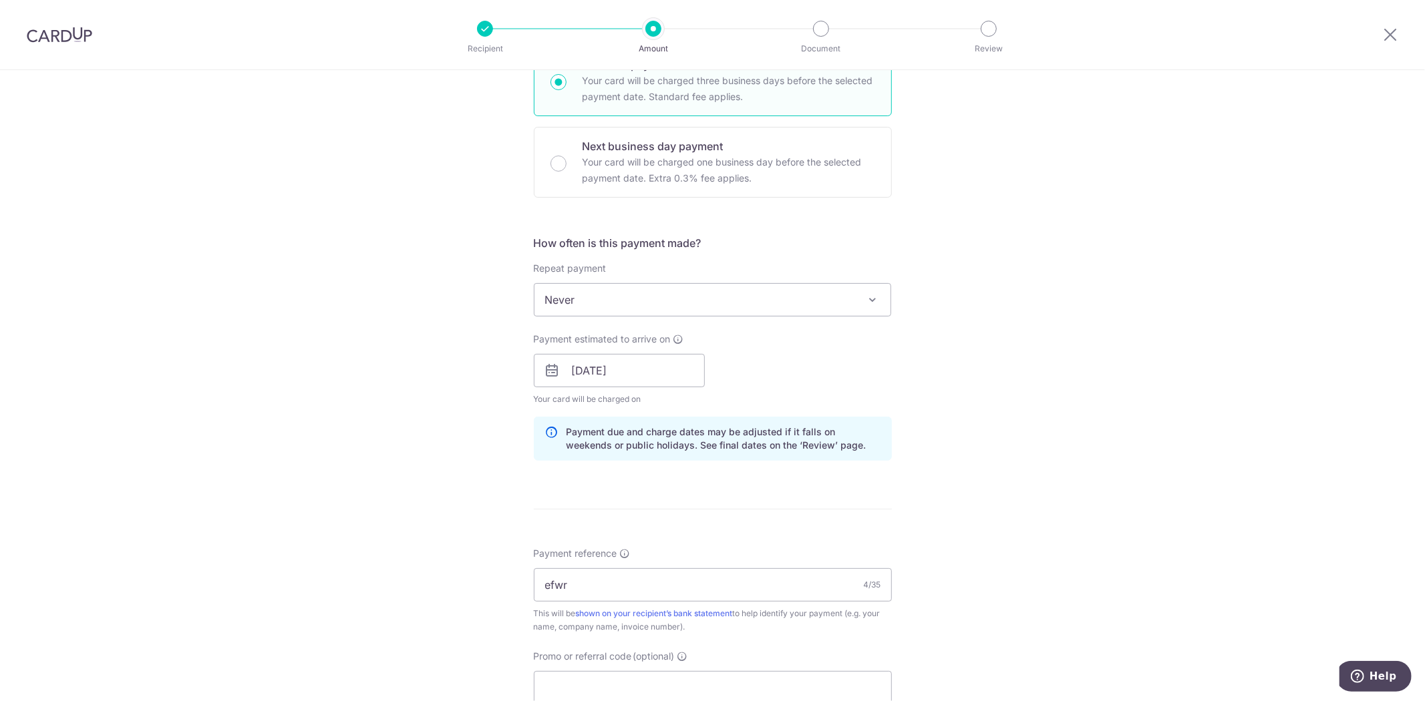
scroll to position [651, 0]
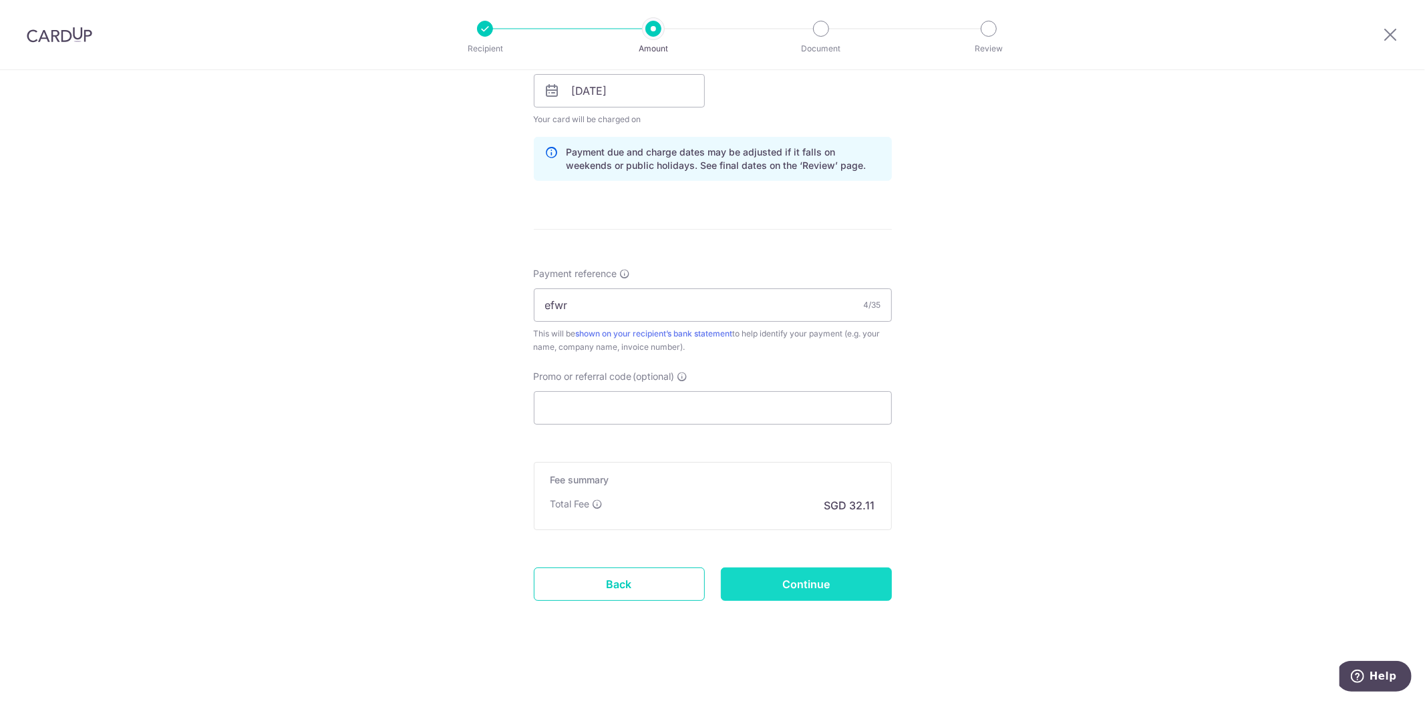
click at [822, 591] on input "Continue" at bounding box center [806, 584] width 171 height 33
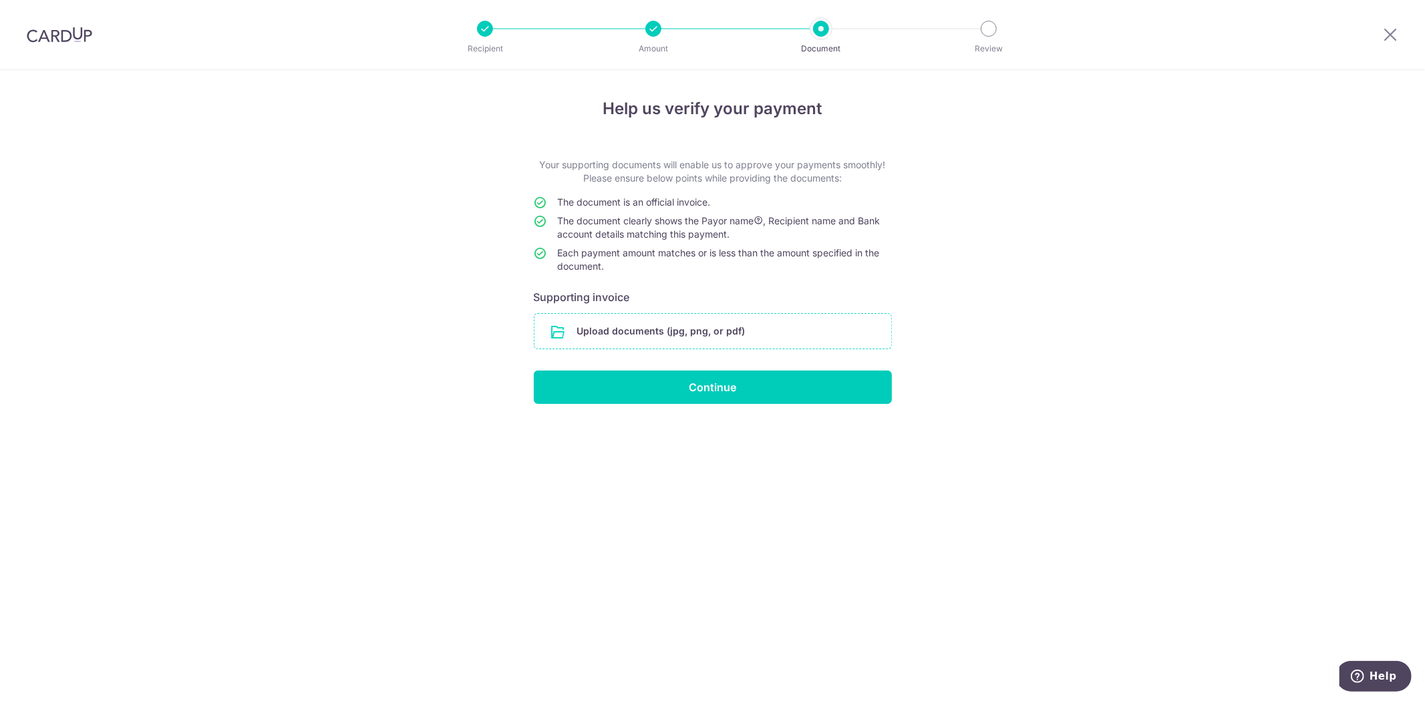
click at [712, 318] on input "file" at bounding box center [712, 331] width 357 height 35
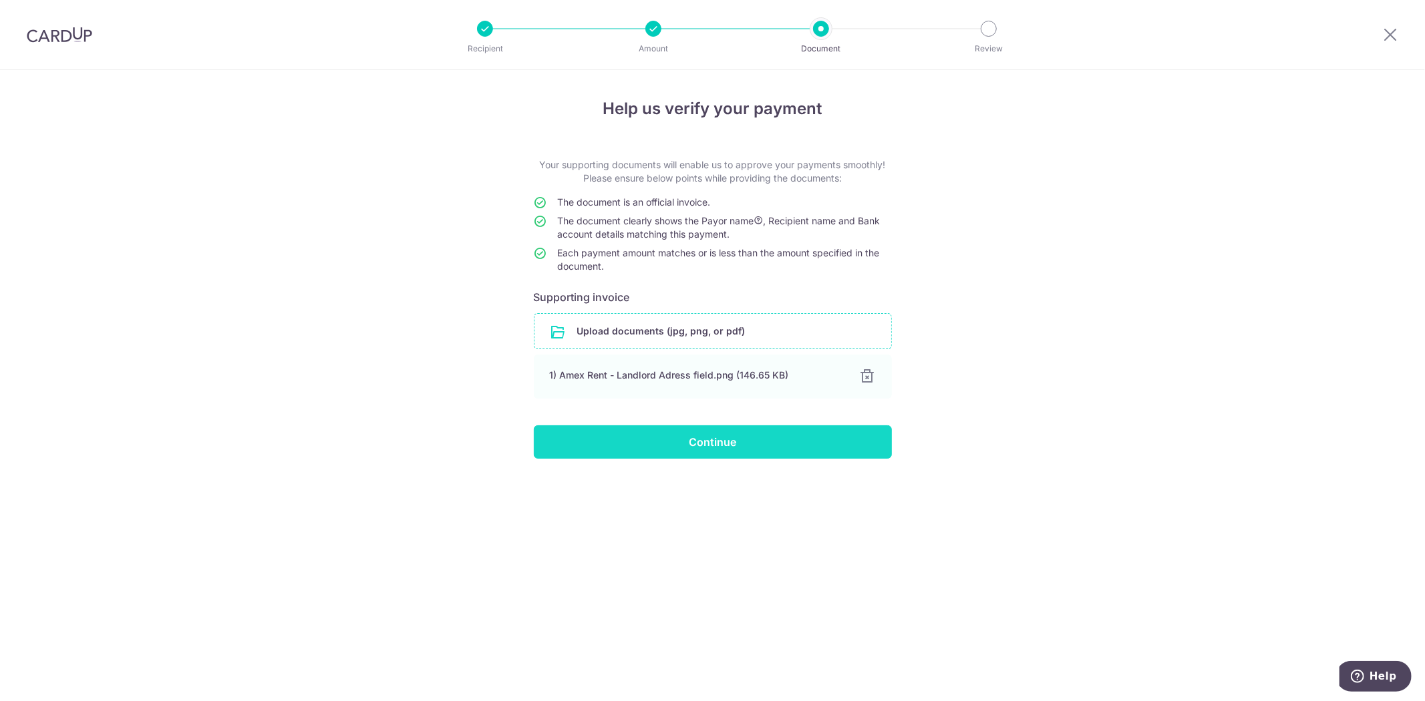
click at [662, 448] on input "Continue" at bounding box center [713, 442] width 358 height 33
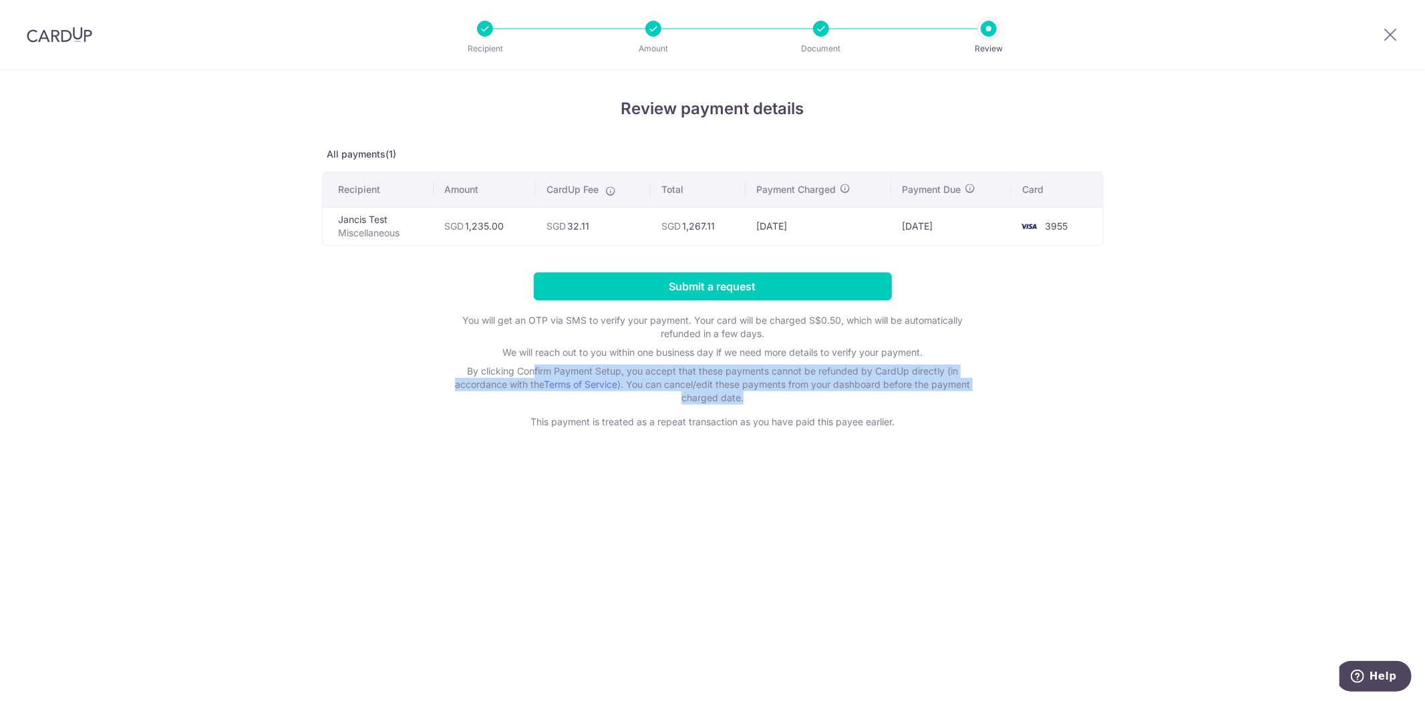
drag, startPoint x: 471, startPoint y: 366, endPoint x: 1002, endPoint y: 398, distance: 532.0
click at [1002, 398] on form "Submit a request You will get an OTP via SMS to verify your payment. Your card …" at bounding box center [713, 351] width 782 height 156
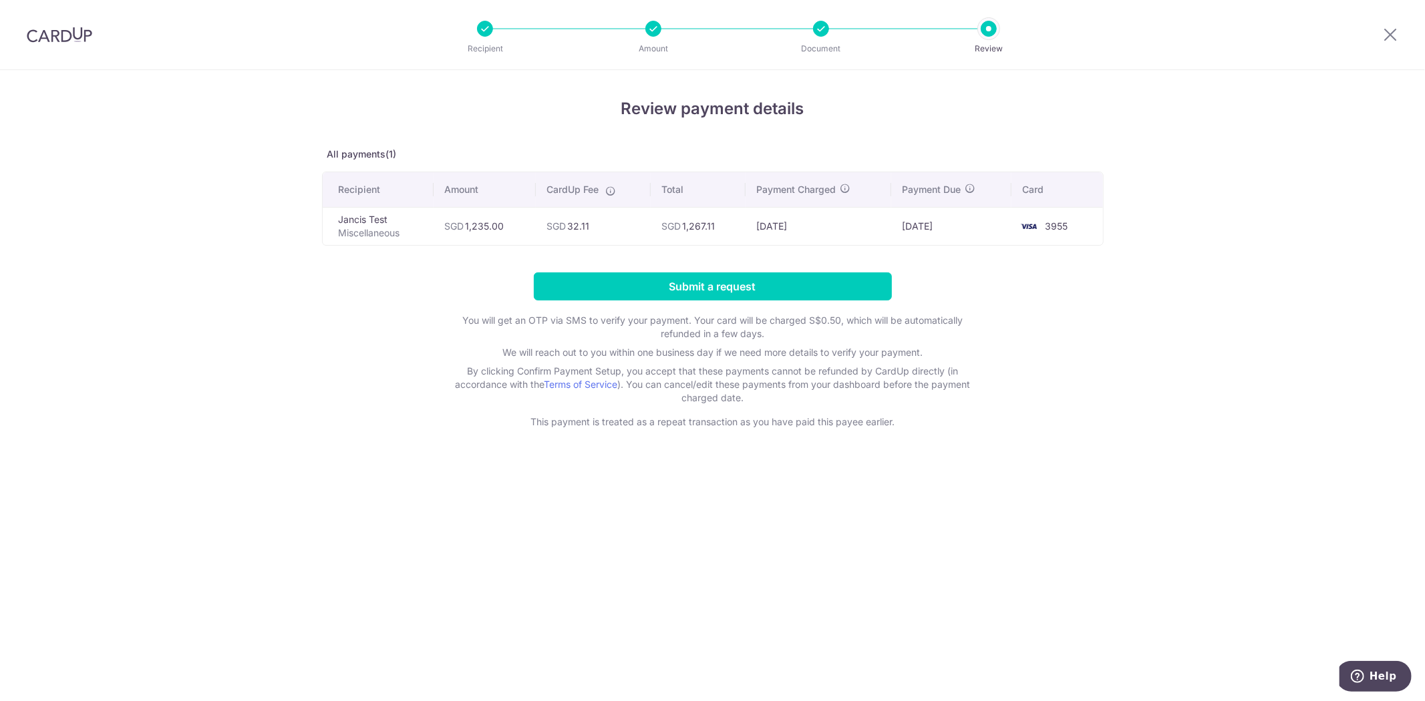
click at [842, 435] on div "Review payment details All payments(1) Recipient Amount CardUp Fee Total Paymen…" at bounding box center [712, 385] width 1425 height 631
drag, startPoint x: 503, startPoint y: 355, endPoint x: 886, endPoint y: 357, distance: 383.4
click at [900, 353] on p "We will reach out to you within one business day if we need more details to ver…" at bounding box center [713, 352] width 534 height 13
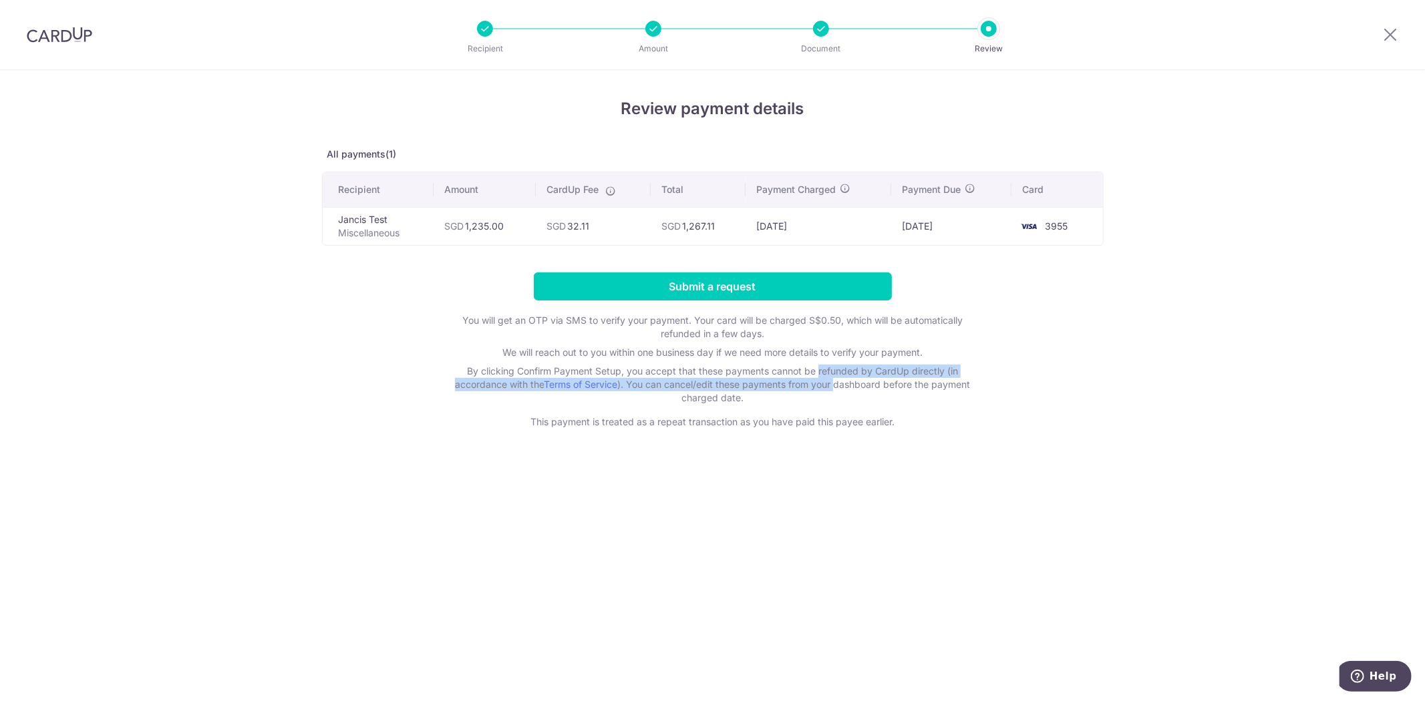
drag, startPoint x: 759, startPoint y: 374, endPoint x: 836, endPoint y: 381, distance: 77.8
click at [836, 379] on p "By clicking Confirm Payment Setup, you accept that these payments cannot be ref…" at bounding box center [713, 385] width 534 height 40
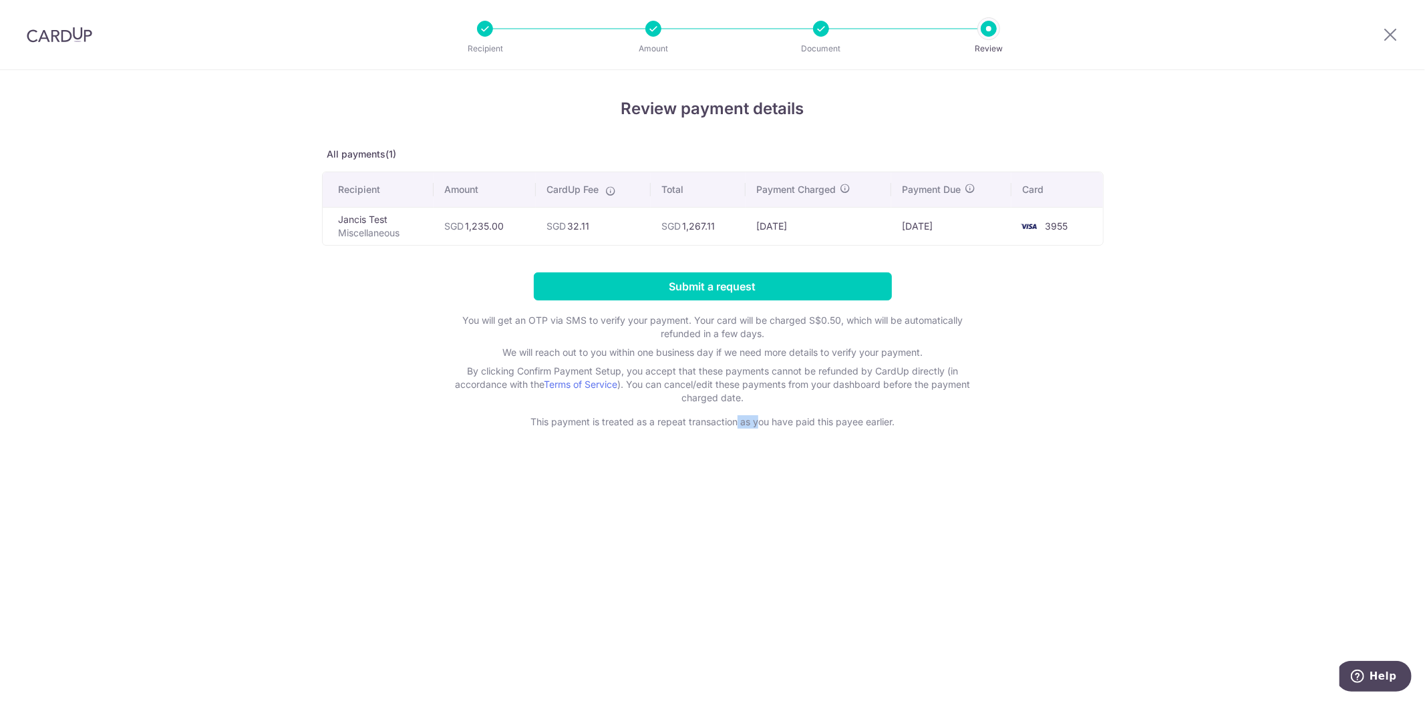
click at [791, 420] on p "This payment is treated as a repeat transaction as you have paid this payee ear…" at bounding box center [713, 422] width 534 height 13
drag, startPoint x: 728, startPoint y: 391, endPoint x: 695, endPoint y: 370, distance: 39.7
click at [728, 389] on p "By clicking Confirm Payment Setup, you accept that these payments cannot be ref…" at bounding box center [713, 385] width 534 height 40
click at [712, 345] on div "You will get an OTP via SMS to verify your payment. Your card will be charged S…" at bounding box center [713, 371] width 534 height 115
drag, startPoint x: 695, startPoint y: 327, endPoint x: 750, endPoint y: 338, distance: 55.2
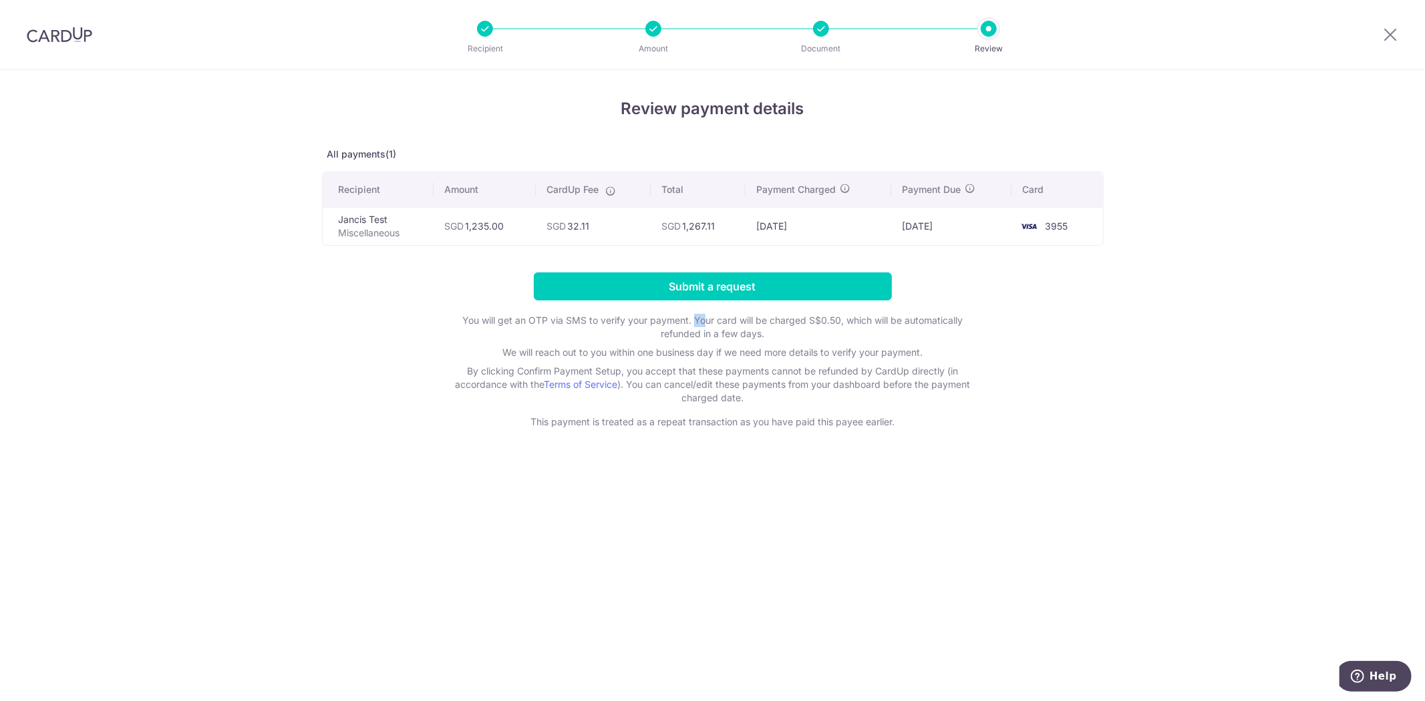
click at [727, 328] on p "You will get an OTP via SMS to verify your payment. Your card will be charged S…" at bounding box center [713, 327] width 534 height 27
click at [713, 433] on div "Review payment details All payments(1) Recipient Amount CardUp Fee Total Paymen…" at bounding box center [712, 385] width 1425 height 631
